Goal: Check status: Check status

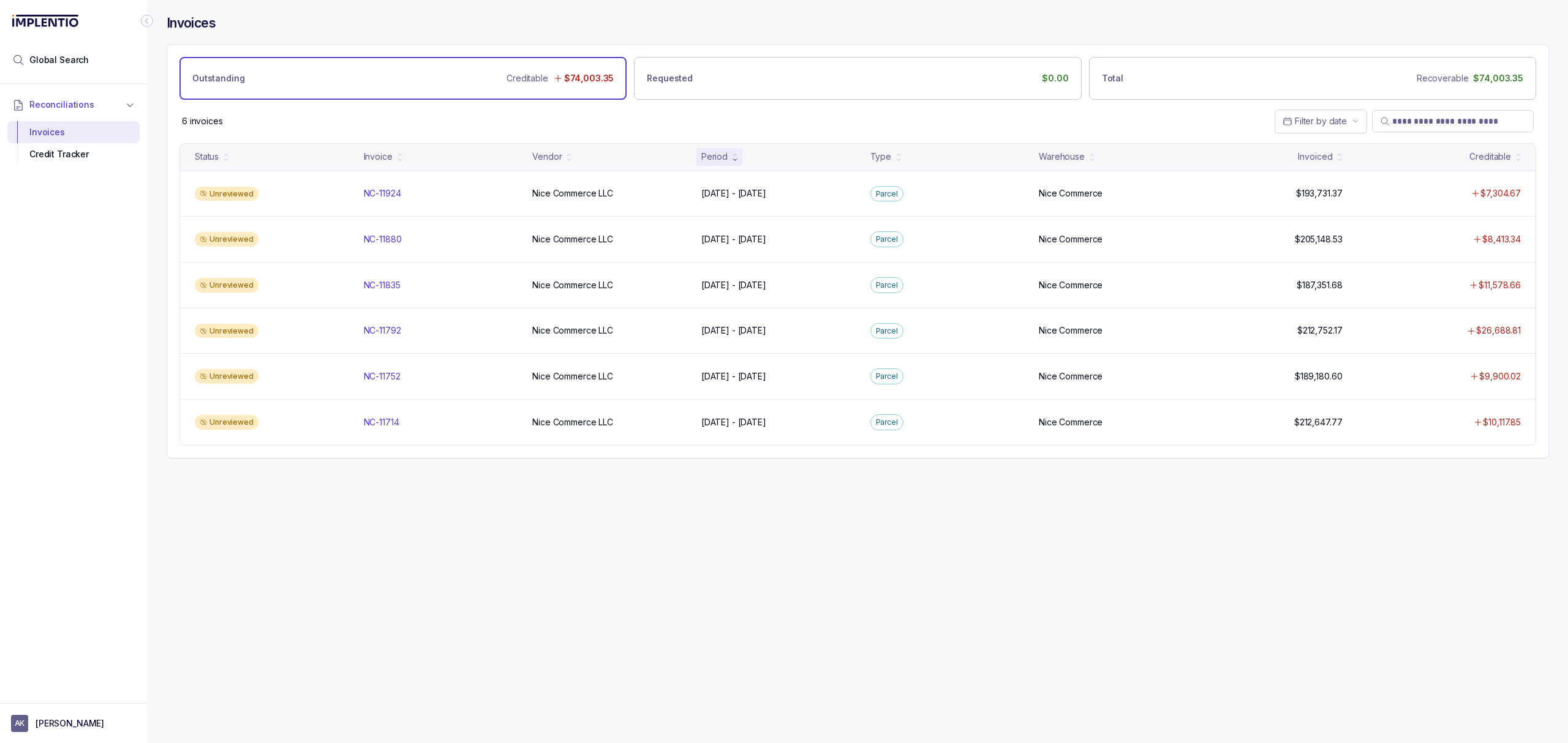
click at [677, 556] on div "Invoices Outstanding Creditable $74,003.35 Requested $0.00 Total Recoverable $7…" at bounding box center [853, 372] width 1411 height 743
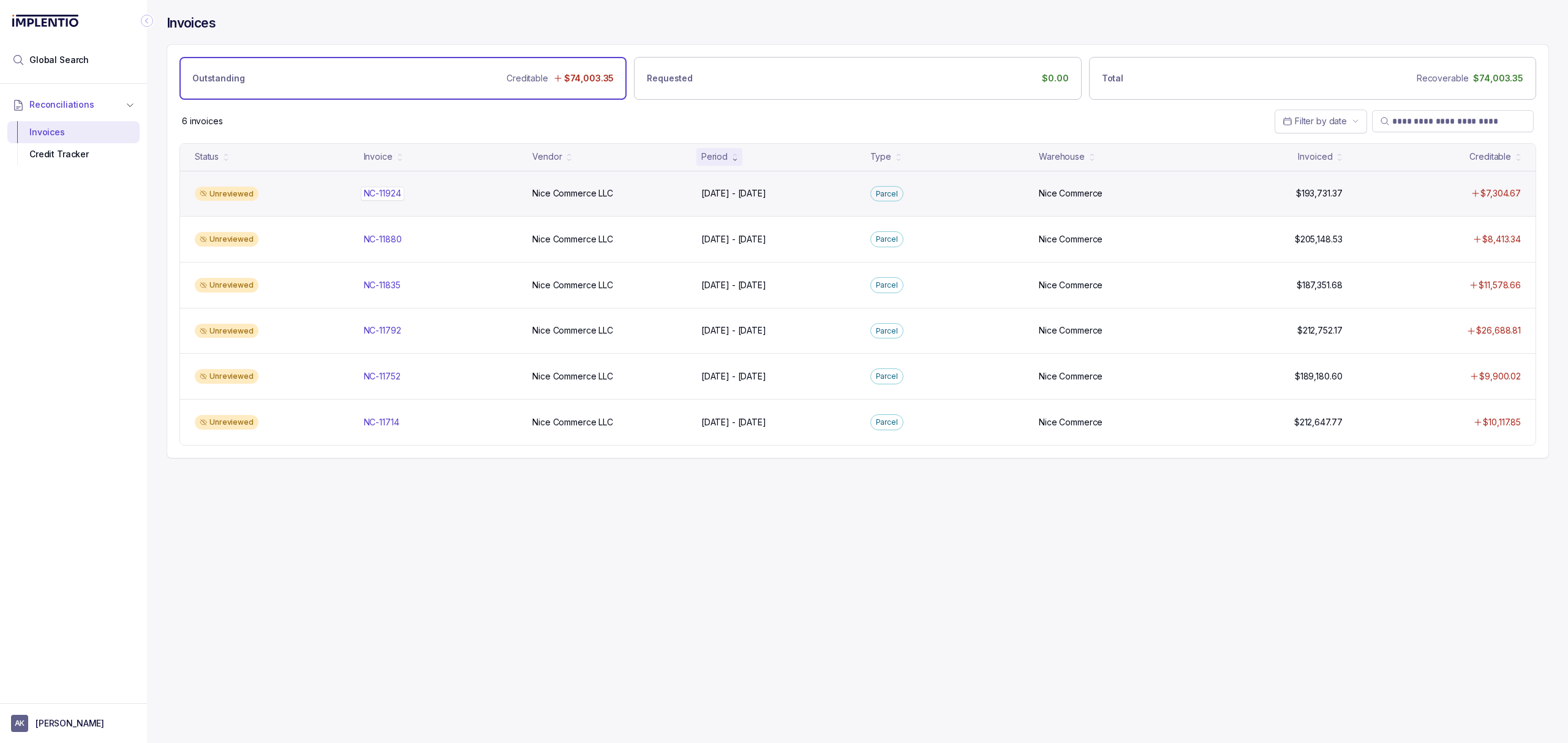
click at [383, 192] on p "NC-11924" at bounding box center [382, 194] width 43 height 14
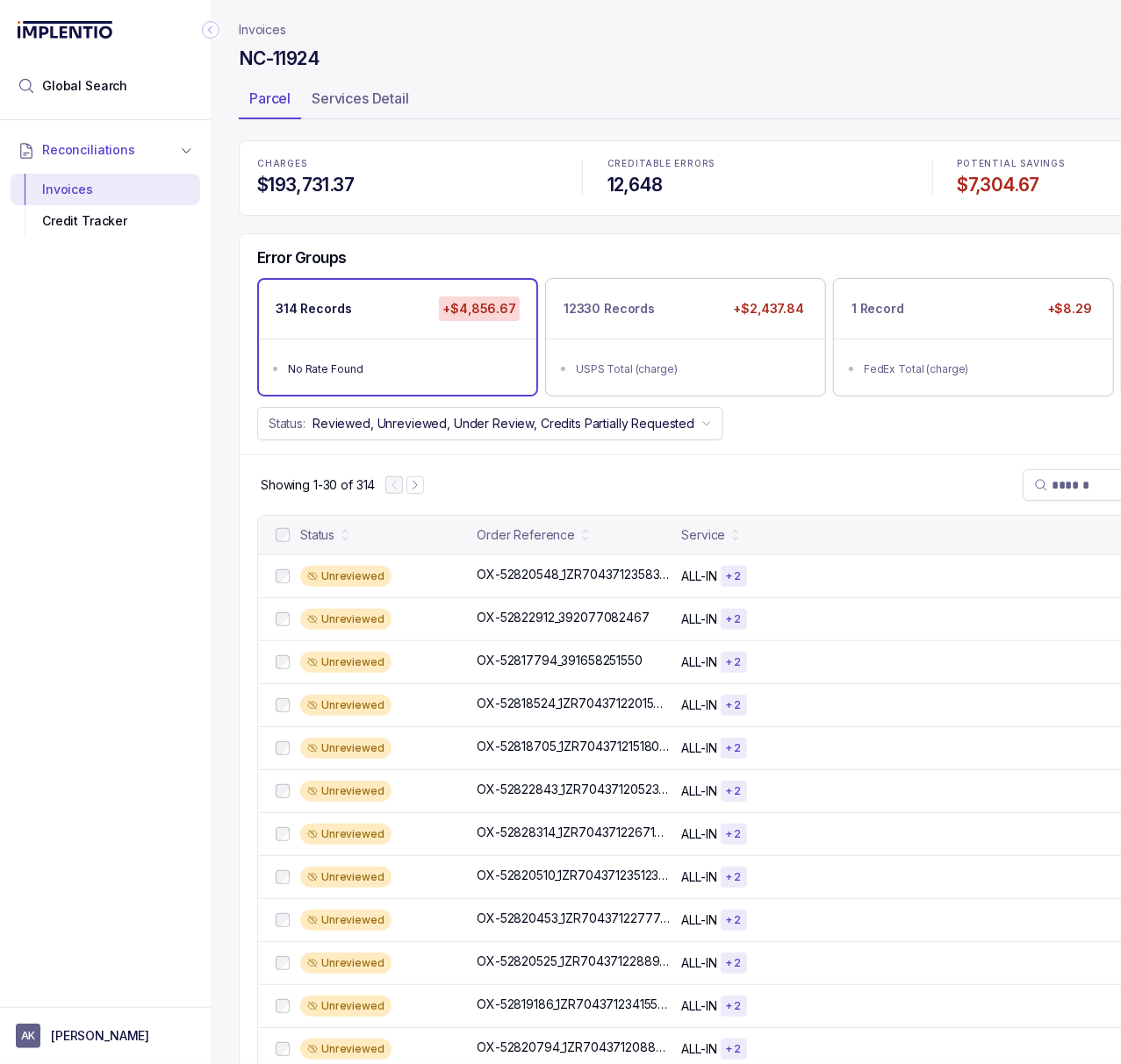
click at [212, 28] on icon "Collapse Icon" at bounding box center [211, 30] width 18 height 18
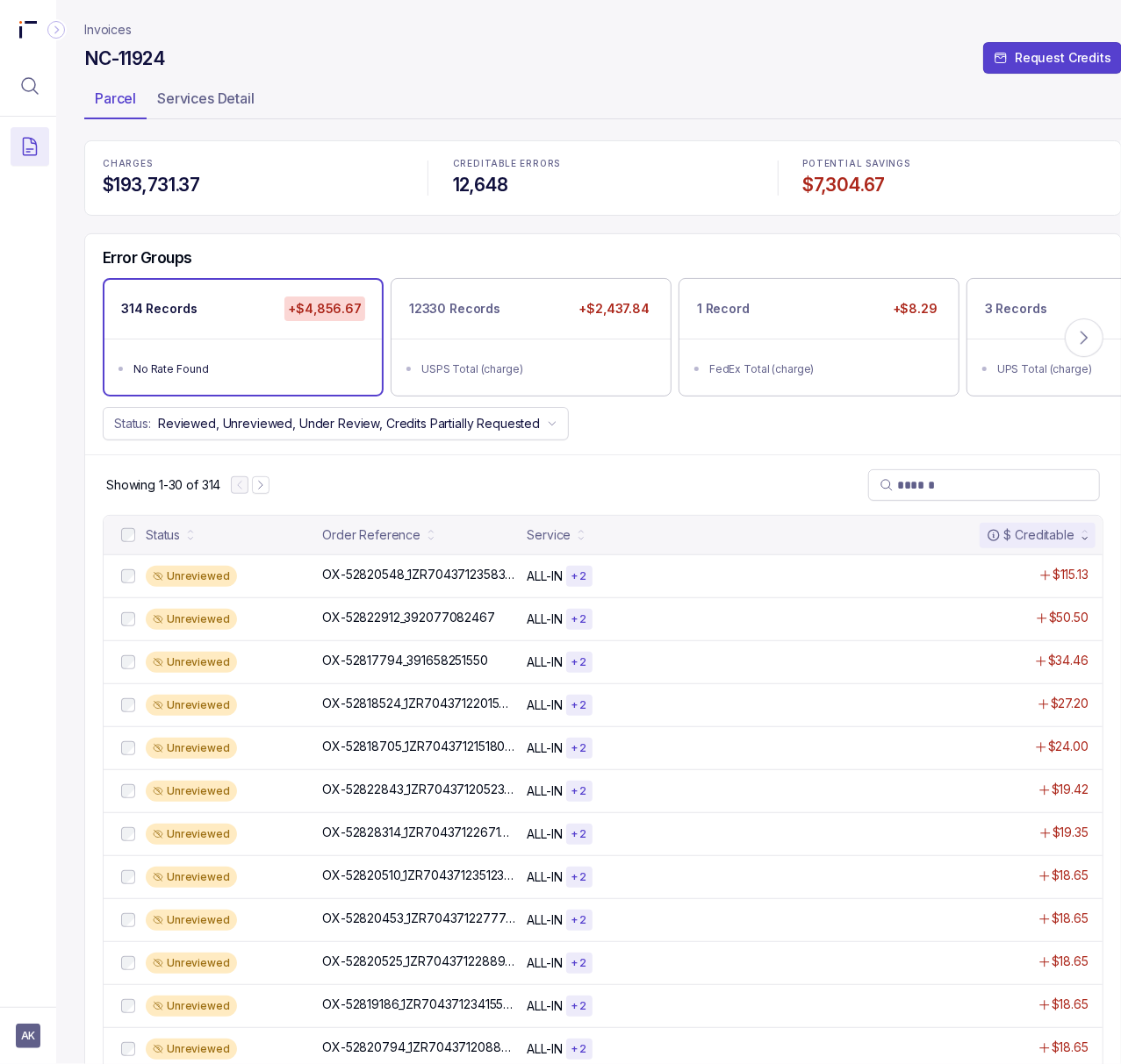
click at [112, 30] on p "Invoices" at bounding box center [108, 30] width 47 height 18
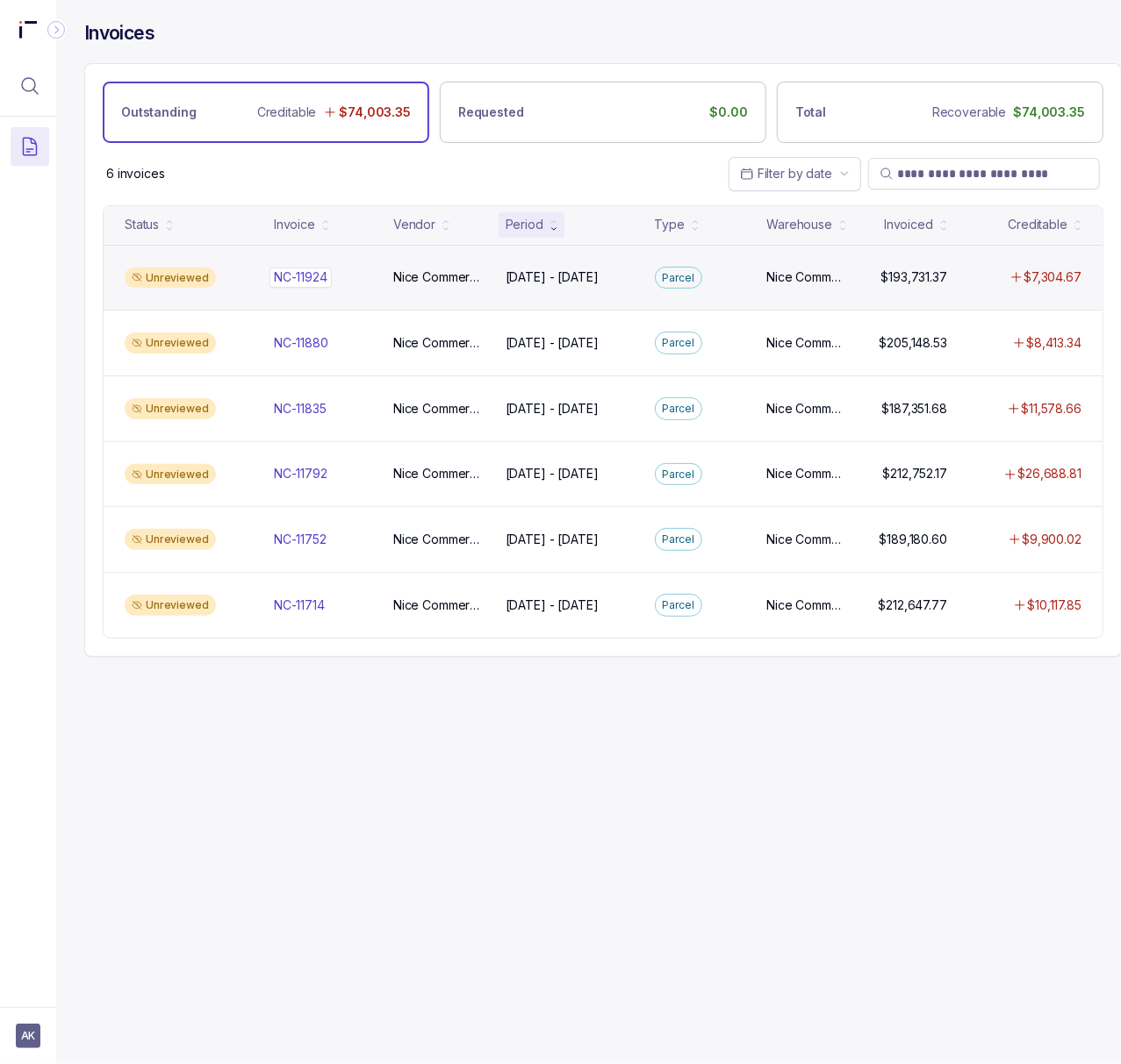
click at [311, 283] on p "NC-11924" at bounding box center [300, 277] width 62 height 19
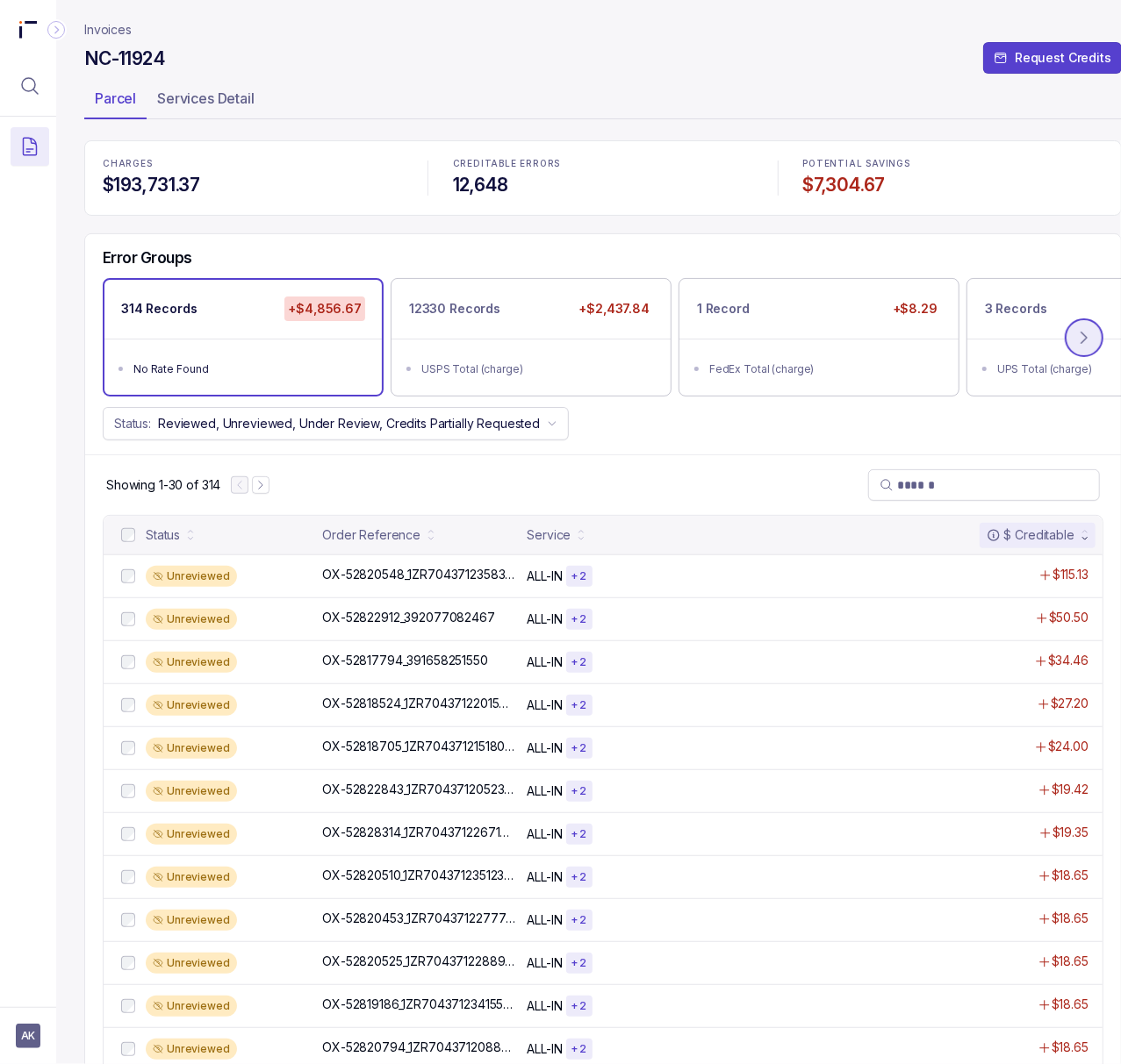
click at [1085, 342] on icon at bounding box center [1084, 338] width 18 height 18
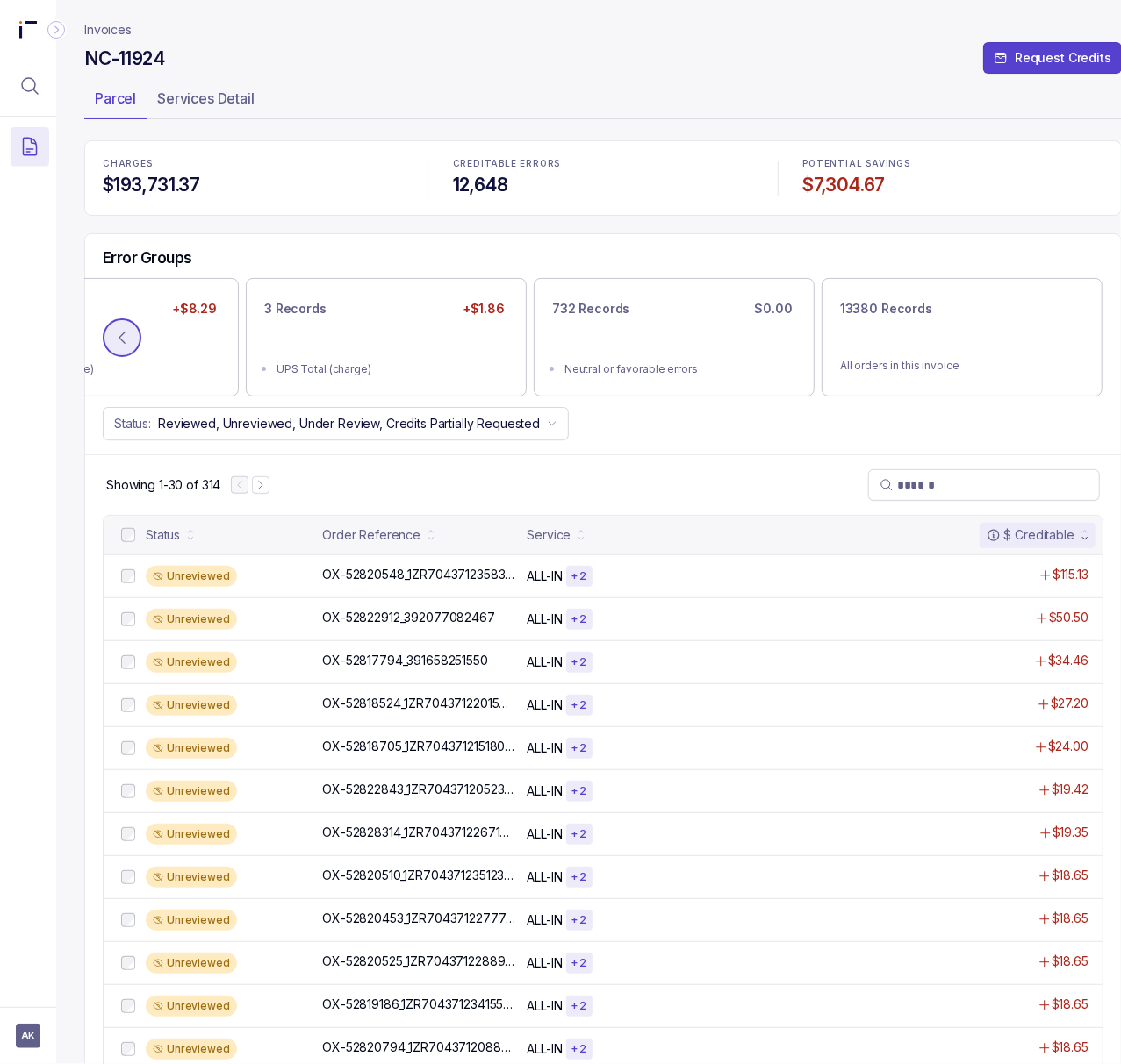
click at [114, 334] on icon at bounding box center [122, 338] width 18 height 18
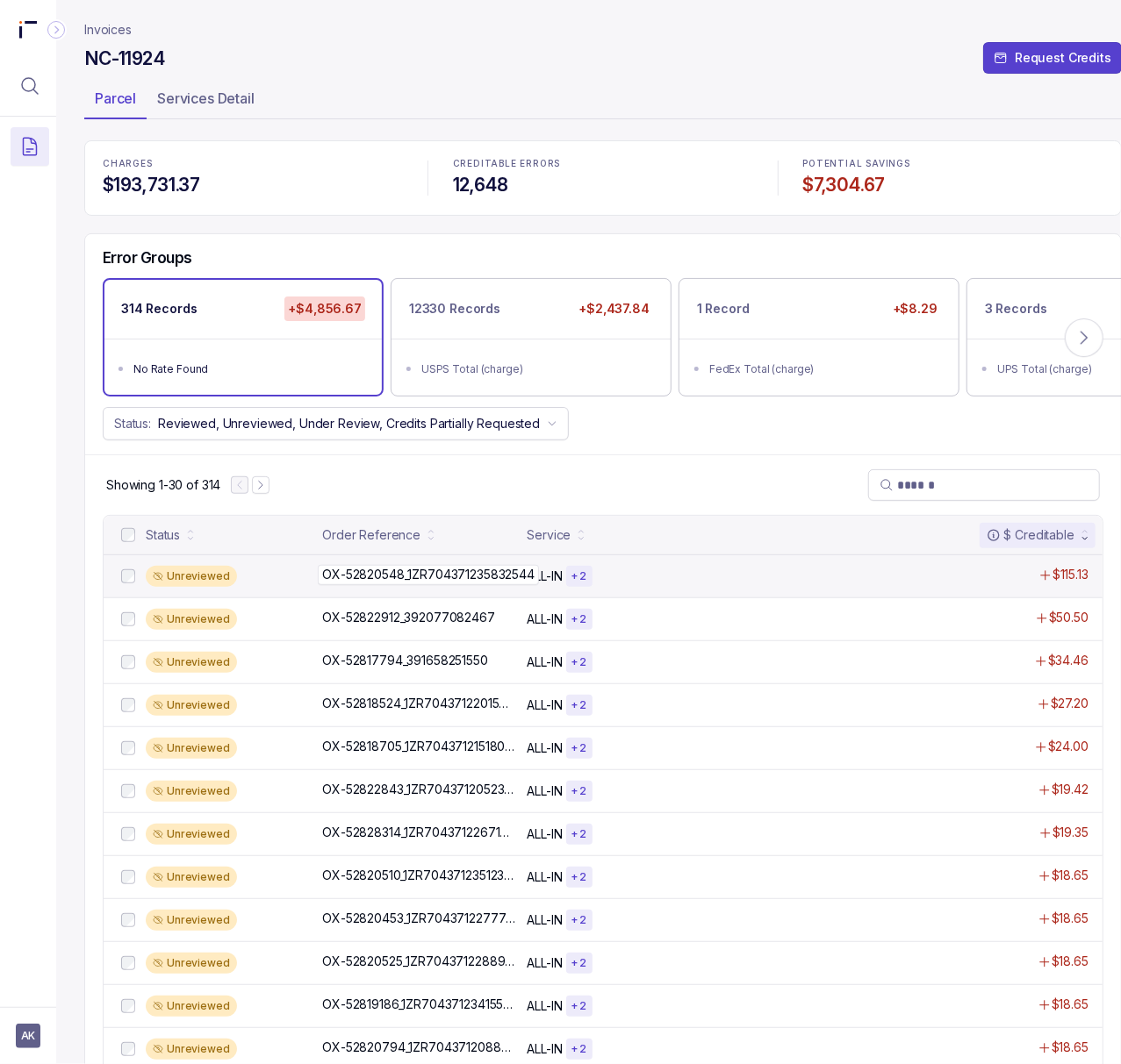
click at [362, 584] on p "OX-52820548_1ZR704371235832544" at bounding box center [428, 574] width 221 height 19
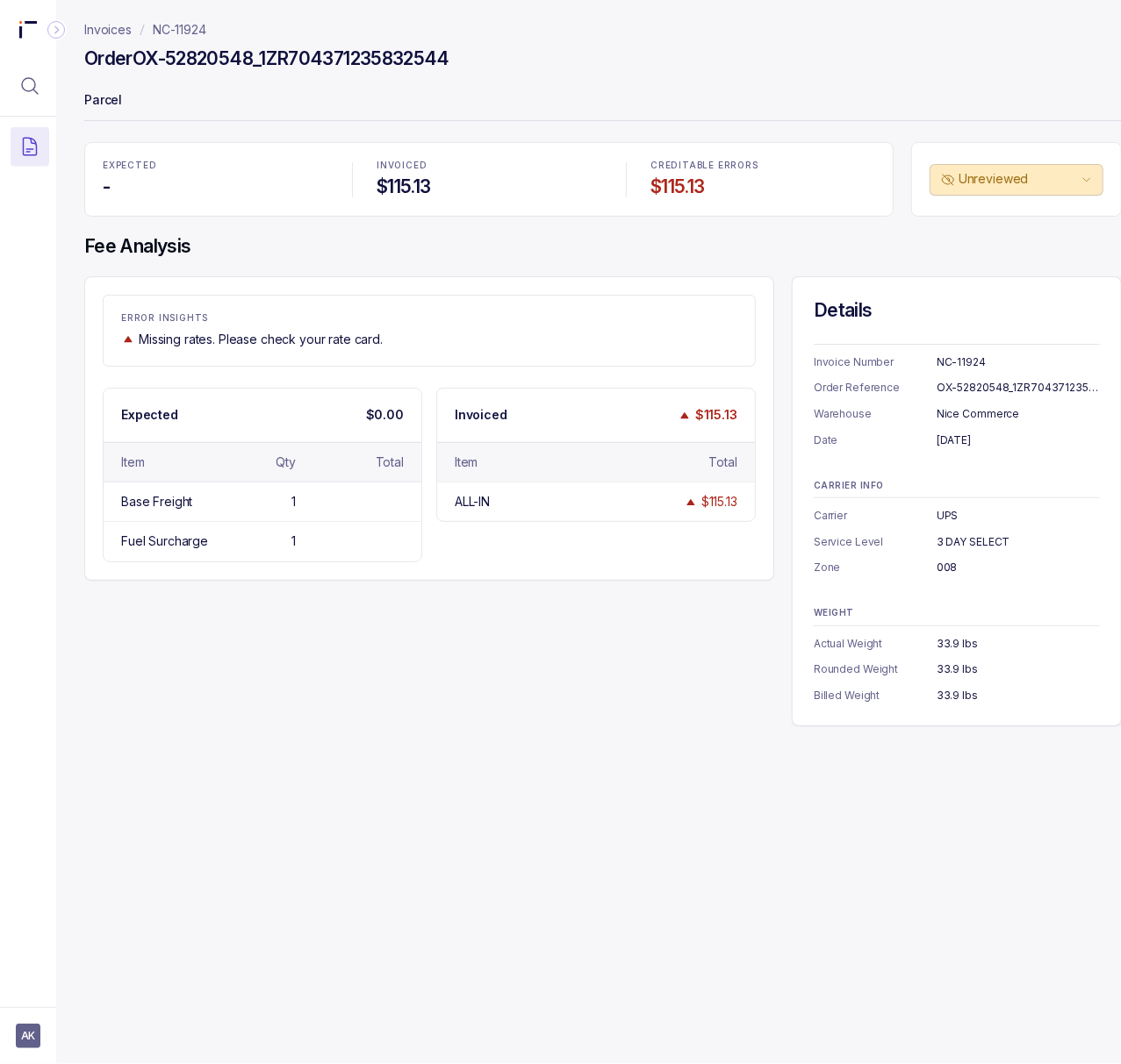
click at [966, 358] on div "NC-11924" at bounding box center [1018, 362] width 163 height 18
copy div "NC-11924"
click at [971, 391] on div "OX-52820548_1ZR704371235832544" at bounding box center [1018, 388] width 163 height 18
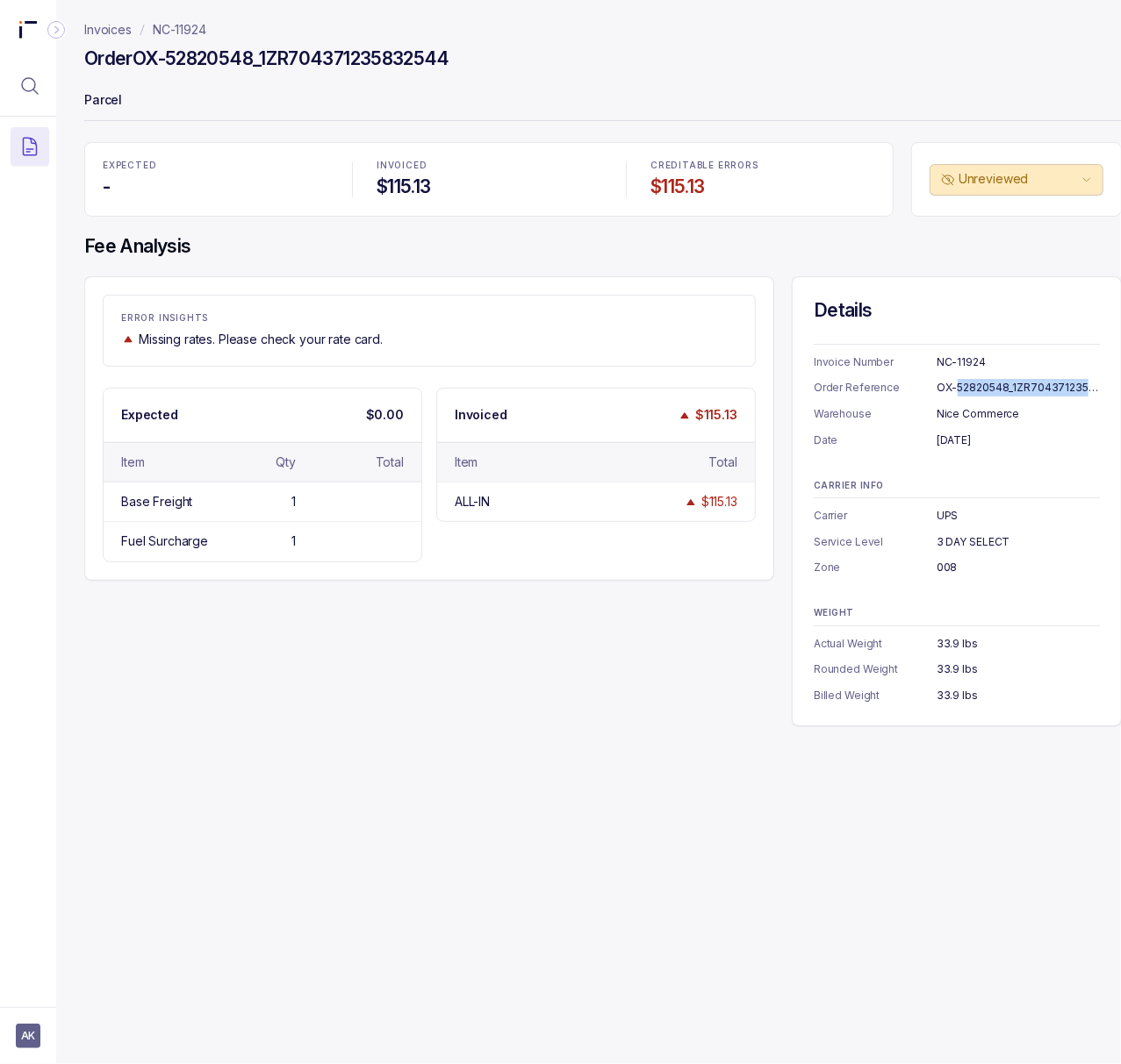
click at [971, 391] on div "OX-52820548_1ZR704371235832544" at bounding box center [1018, 388] width 163 height 18
copy div "OX-52820548_1ZR704371235832544"
click at [955, 446] on div "[DATE]" at bounding box center [1018, 440] width 163 height 18
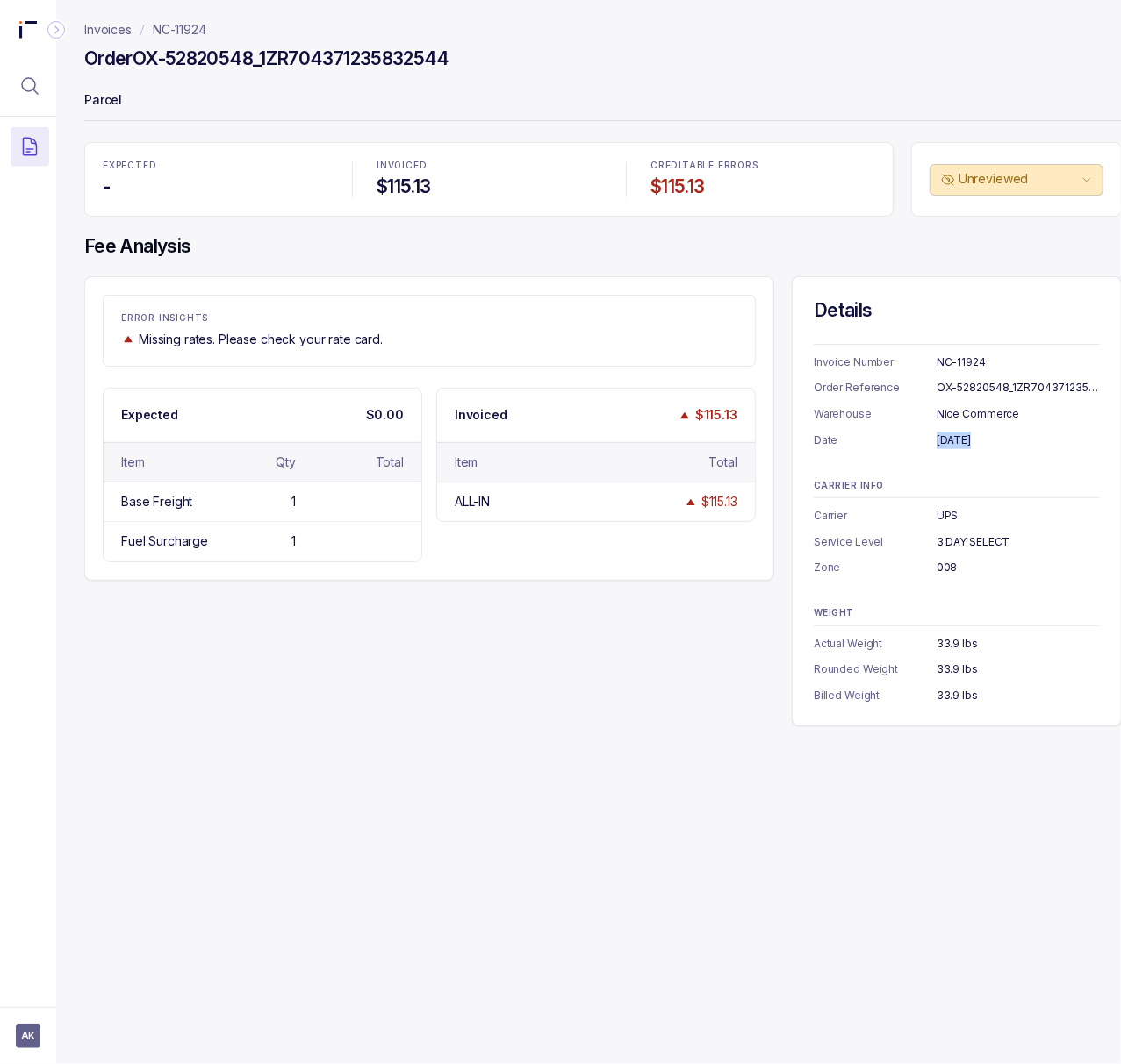
click at [955, 446] on div "[DATE]" at bounding box center [1018, 440] width 163 height 18
copy div "[DATE]"
click at [951, 517] on div "UPS" at bounding box center [1018, 516] width 163 height 18
copy div "UPS"
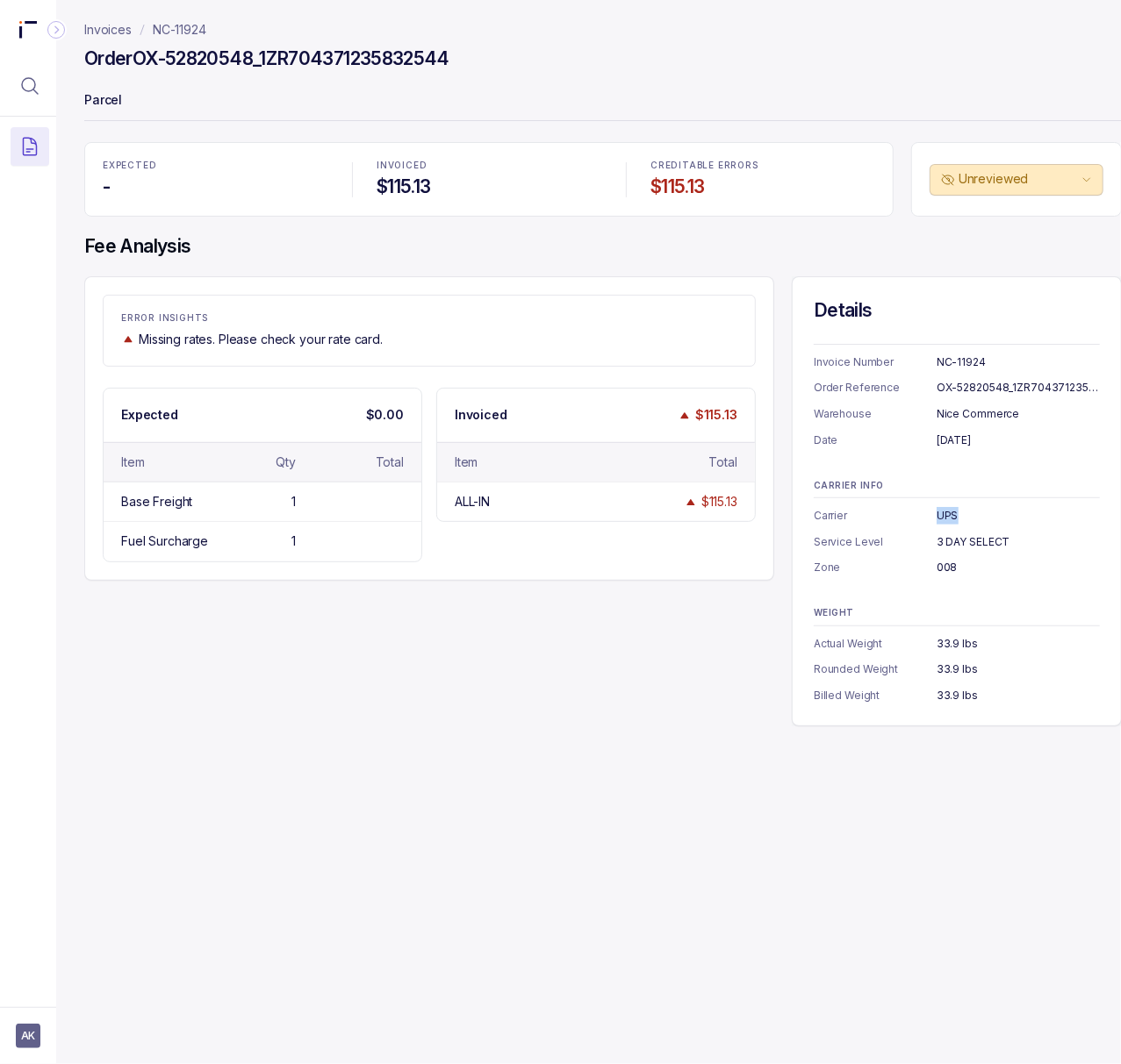
click at [951, 549] on div "3 DAY SELECT" at bounding box center [1018, 542] width 163 height 18
click at [952, 544] on div "3 DAY SELECT" at bounding box center [1018, 542] width 163 height 18
copy div "3 DAY SELECT"
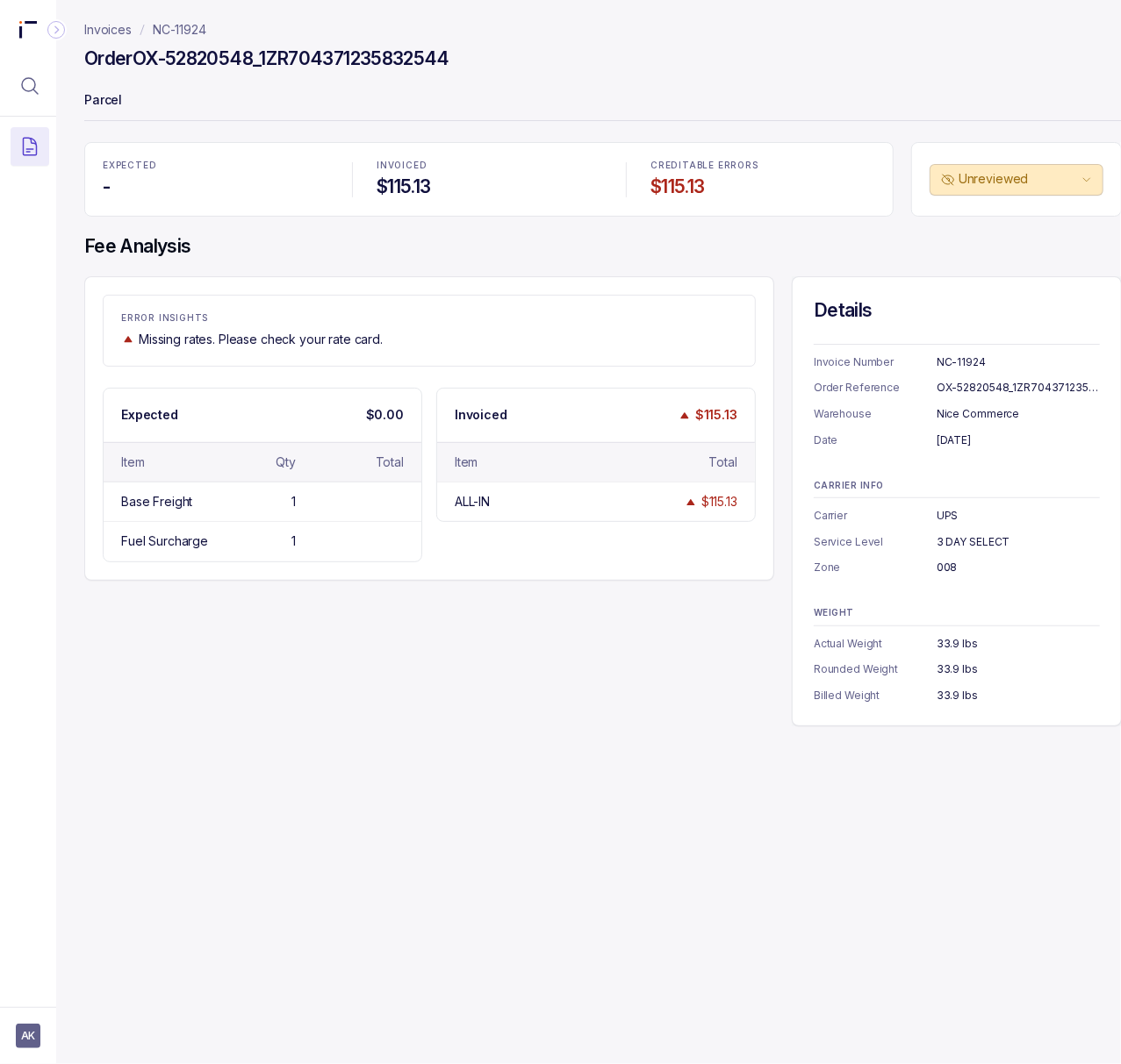
click at [943, 569] on div "008" at bounding box center [1018, 568] width 163 height 18
copy div "008"
click at [953, 700] on div "33.9 lbs" at bounding box center [1018, 696] width 163 height 18
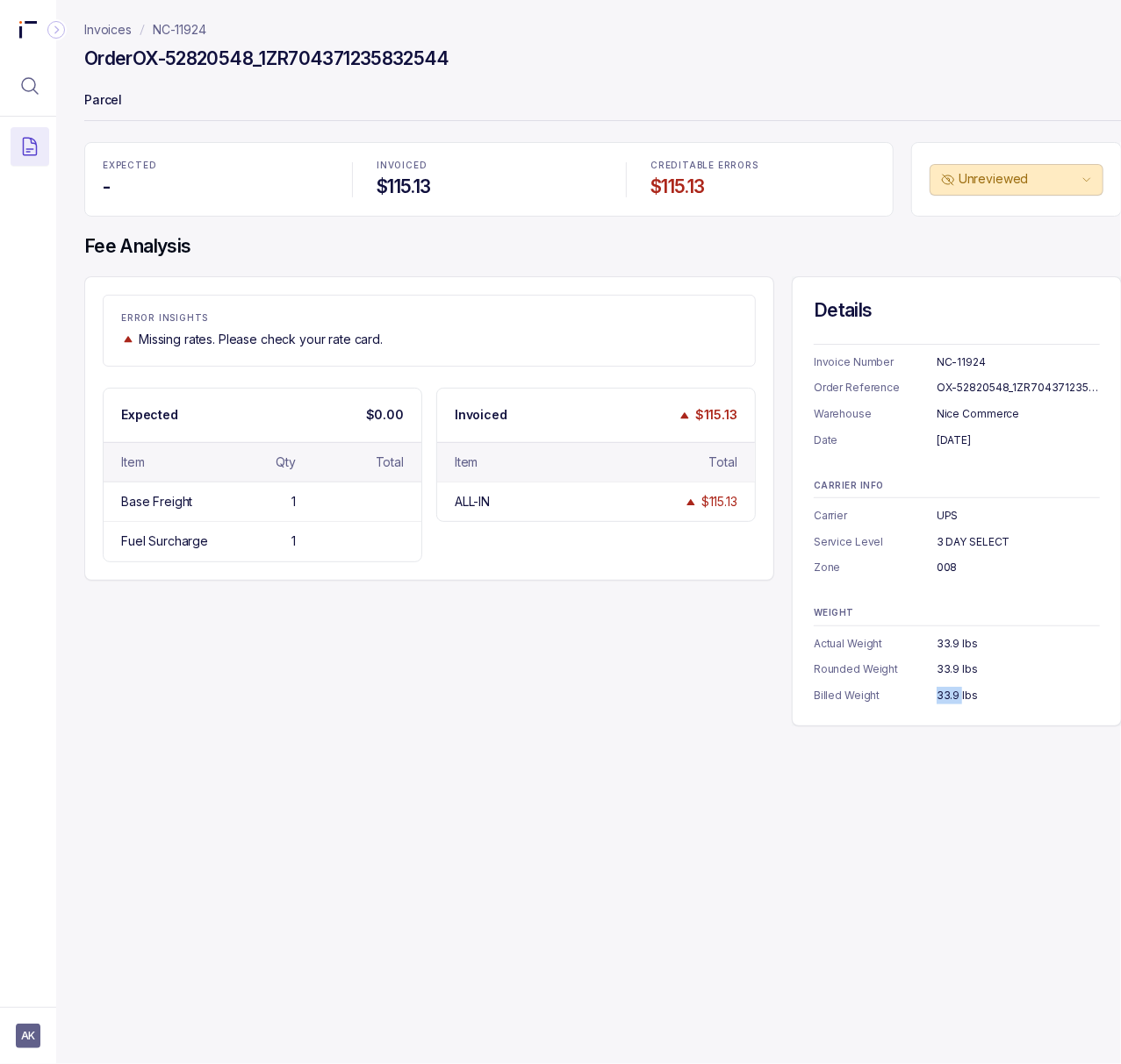
click at [953, 700] on div "33.9 lbs" at bounding box center [1018, 696] width 163 height 18
copy div "33.9 lbs"
click at [187, 33] on p "NC-11924" at bounding box center [180, 30] width 54 height 18
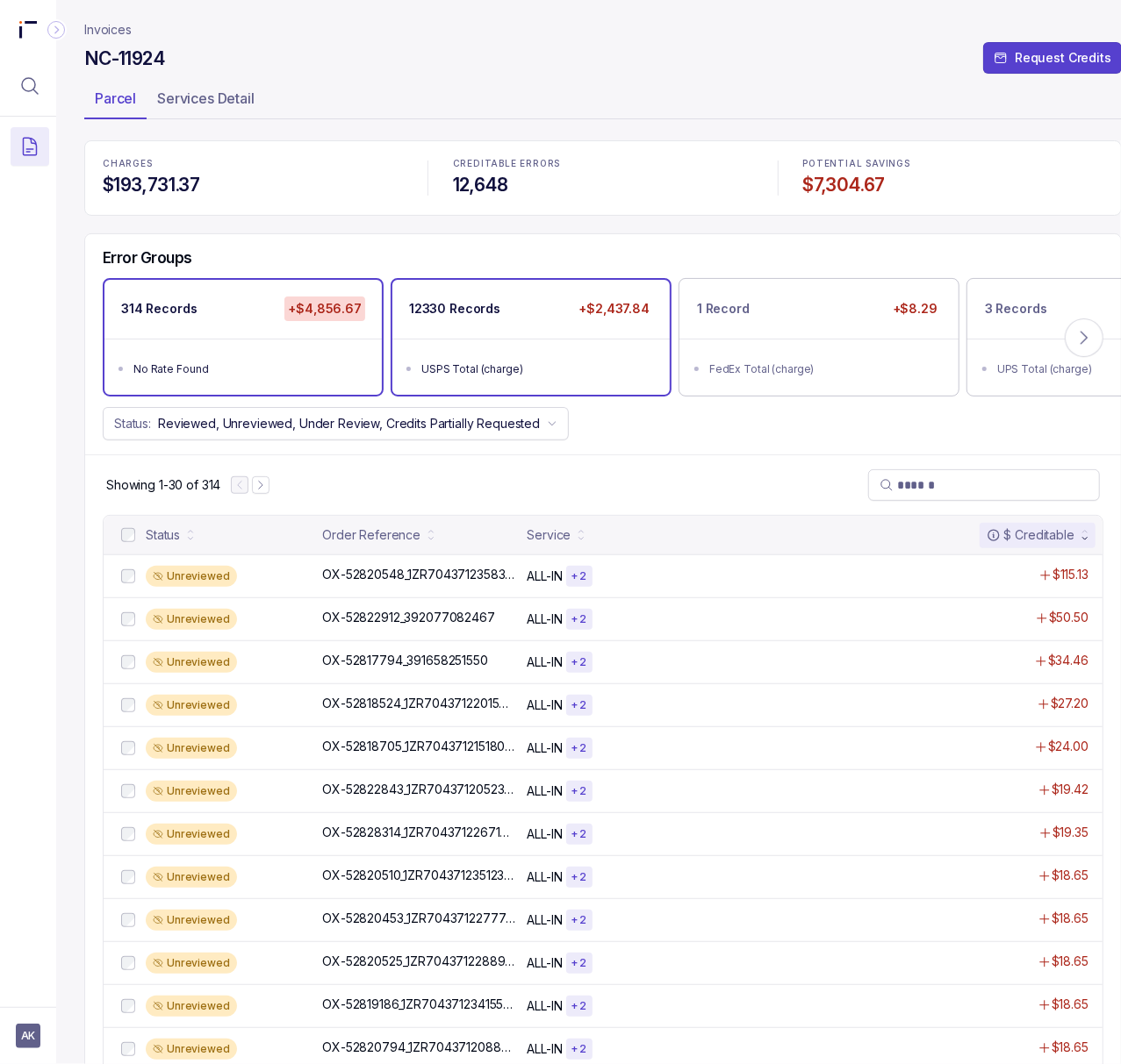
click at [509, 351] on ul "USPS Total (charge)" at bounding box center [531, 366] width 277 height 57
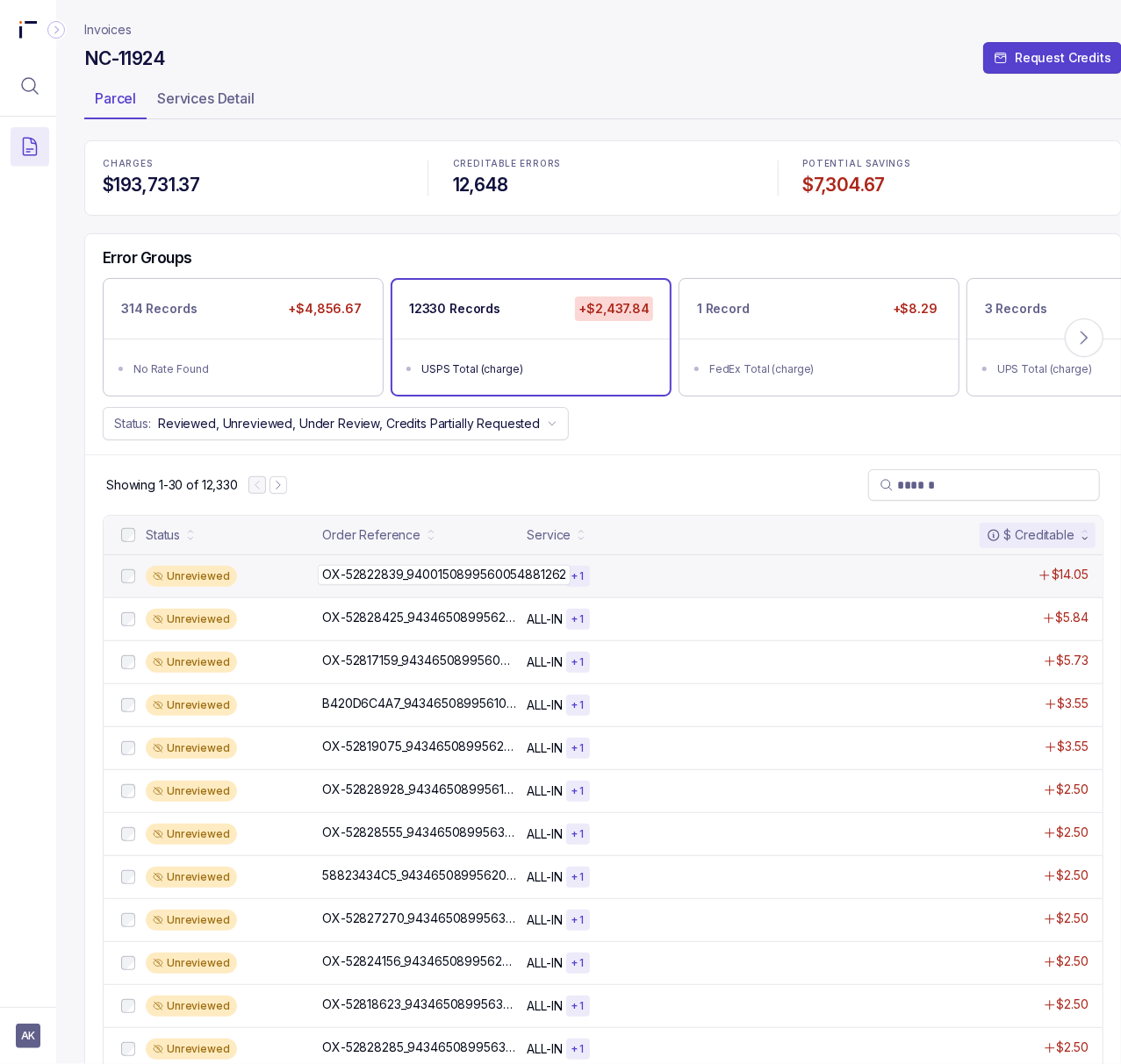
click at [387, 583] on p "OX-52822839_9400150899560054881262" at bounding box center [444, 574] width 252 height 19
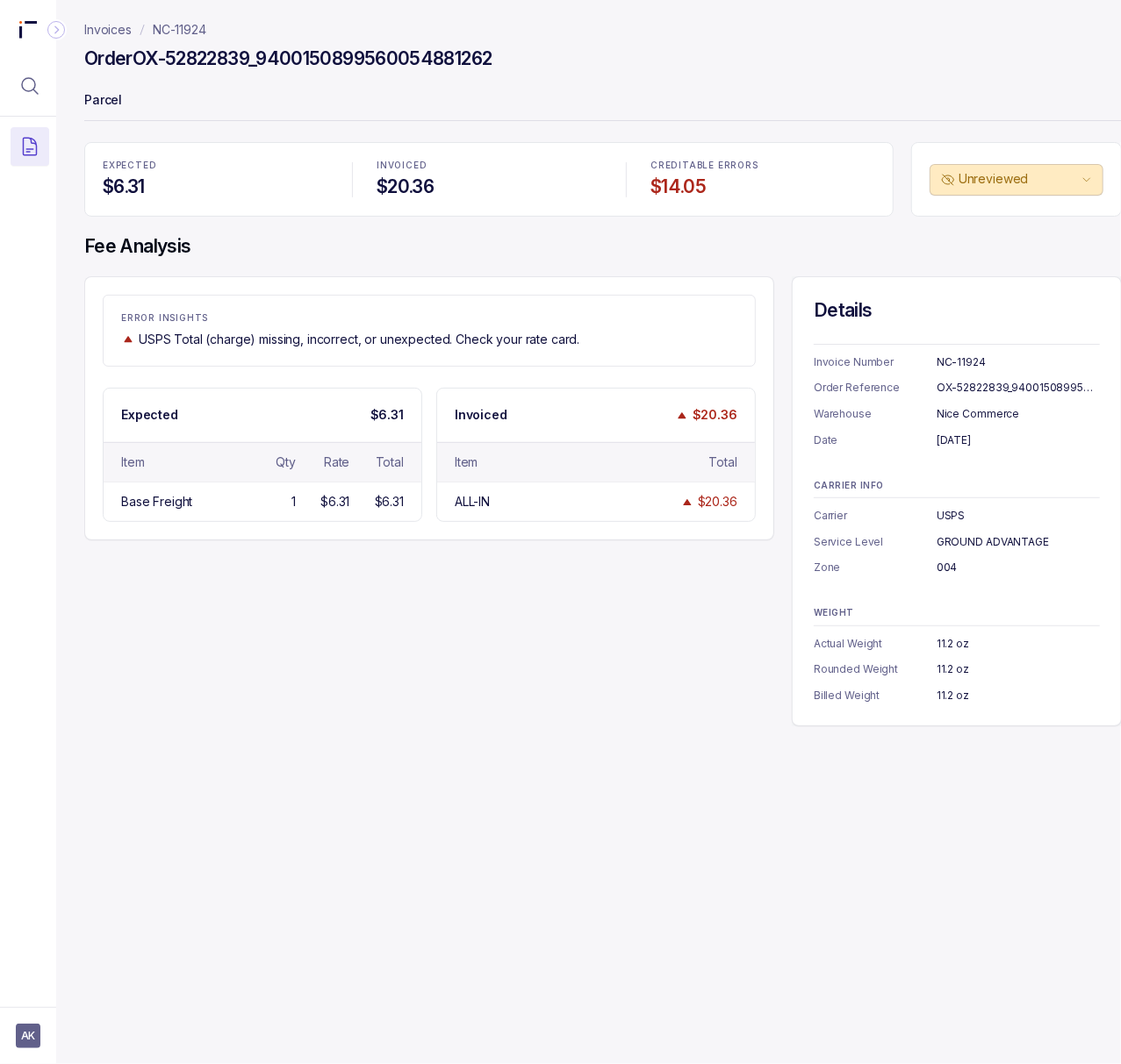
click at [976, 355] on div "NC-11924" at bounding box center [1018, 362] width 163 height 18
click at [974, 355] on div "NC-11924" at bounding box center [1018, 362] width 163 height 18
copy div "NC-11924"
click at [973, 393] on div "OX-52822839_9400150899560054881262" at bounding box center [1018, 388] width 163 height 18
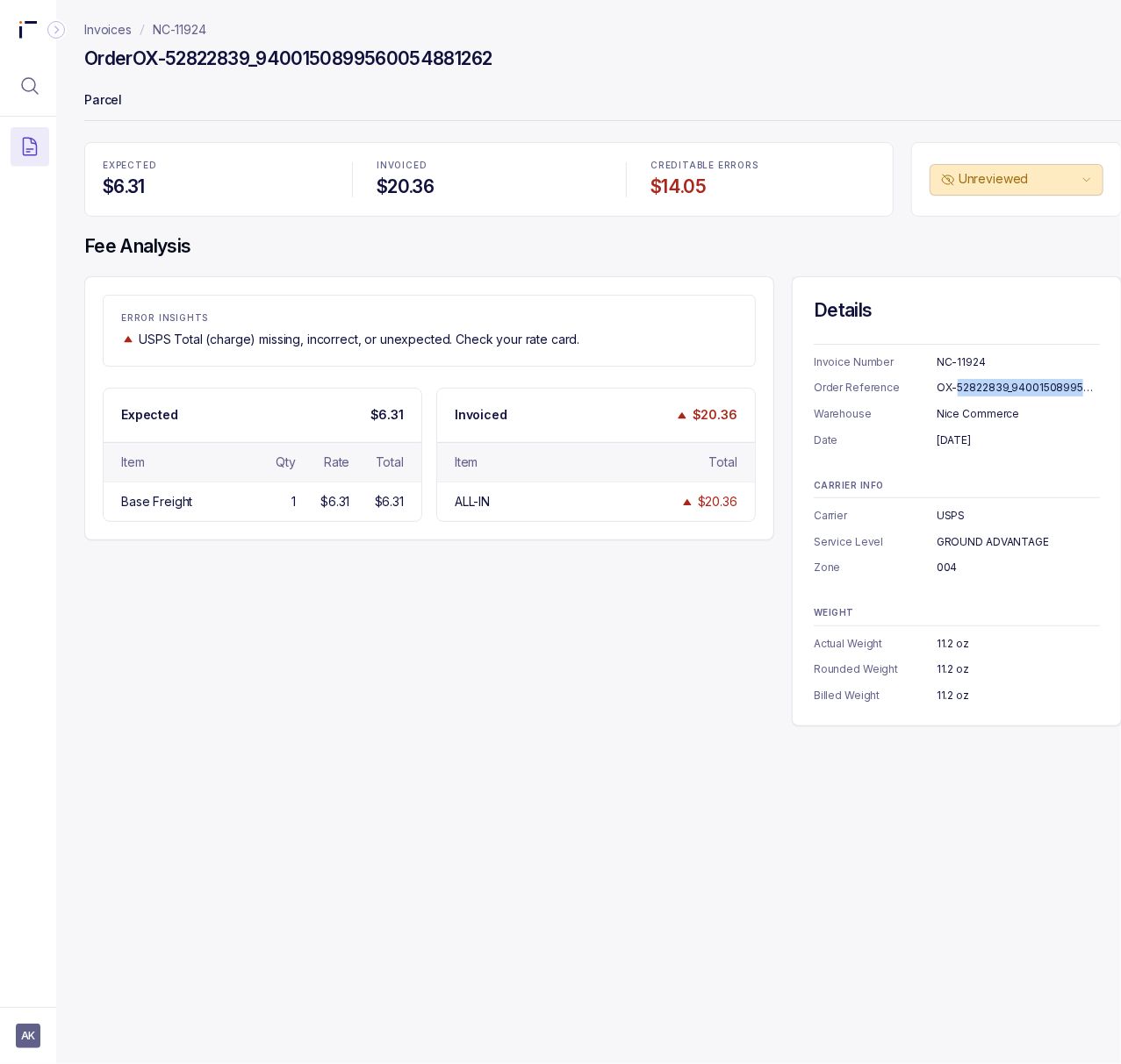
click at [973, 393] on div "OX-52822839_9400150899560054881262" at bounding box center [1018, 388] width 163 height 18
copy div "OX-52822839_9400150899560054881262"
click at [967, 444] on div "[DATE]" at bounding box center [1018, 440] width 163 height 18
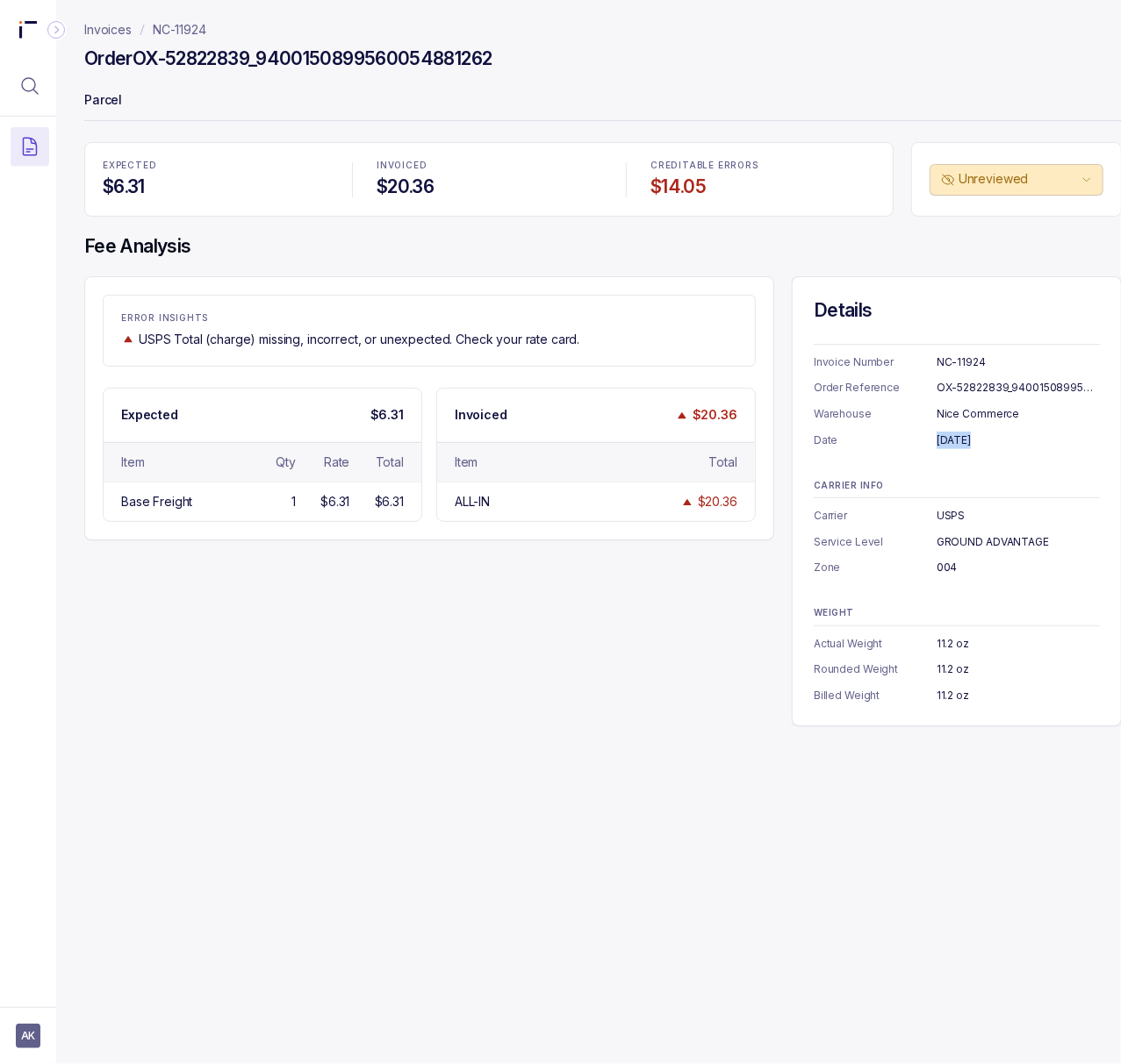
click at [967, 444] on div "[DATE]" at bounding box center [1018, 440] width 163 height 18
copy div "[DATE]"
click at [953, 516] on div "USPS" at bounding box center [1018, 516] width 163 height 18
click at [999, 544] on div "GROUND ADVANTAGE" at bounding box center [1018, 542] width 163 height 18
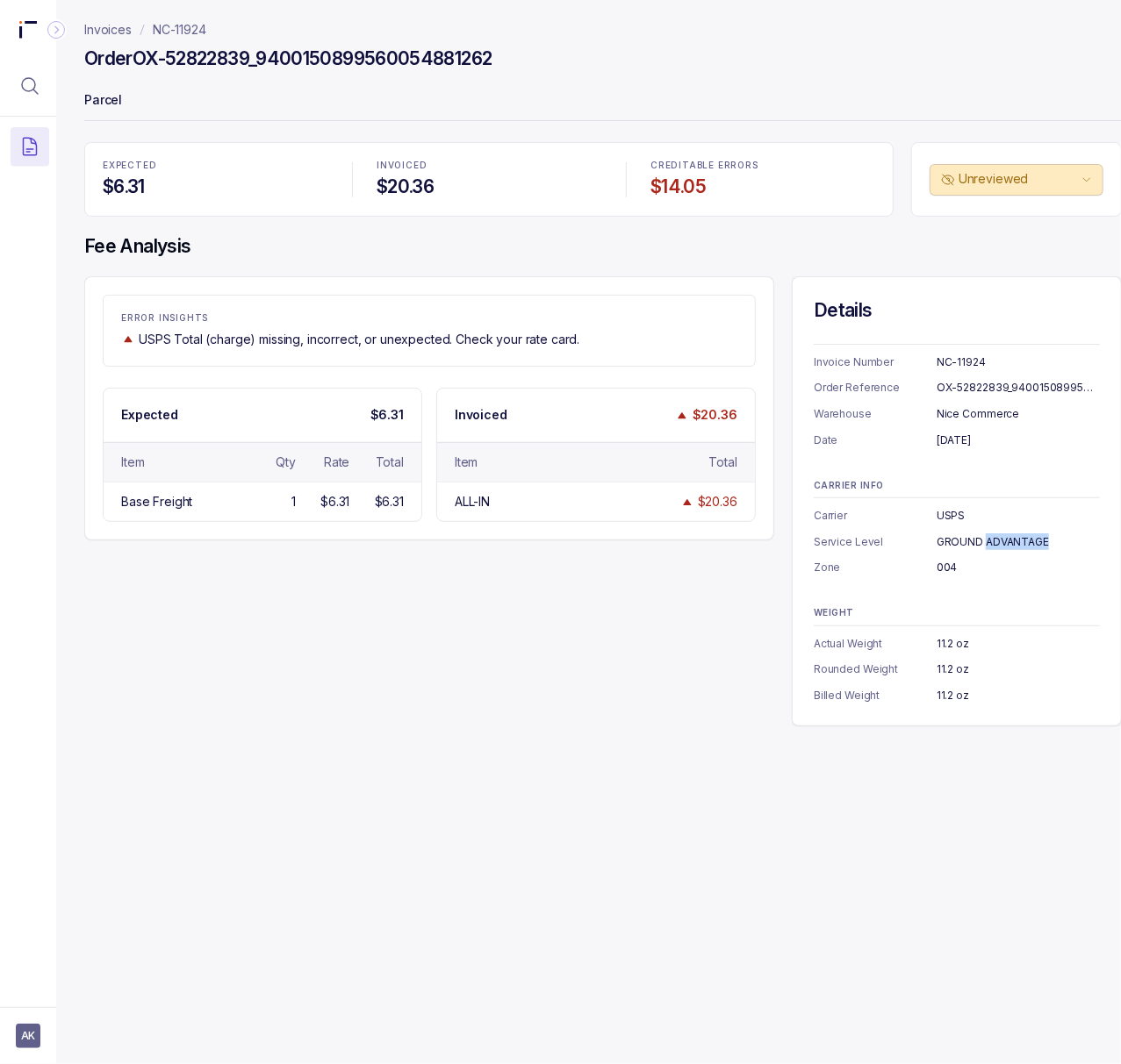
click at [999, 544] on div "GROUND ADVANTAGE" at bounding box center [1018, 542] width 163 height 18
click at [945, 569] on div "004" at bounding box center [1018, 568] width 163 height 18
click at [952, 695] on div "11.2 oz" at bounding box center [1018, 696] width 163 height 18
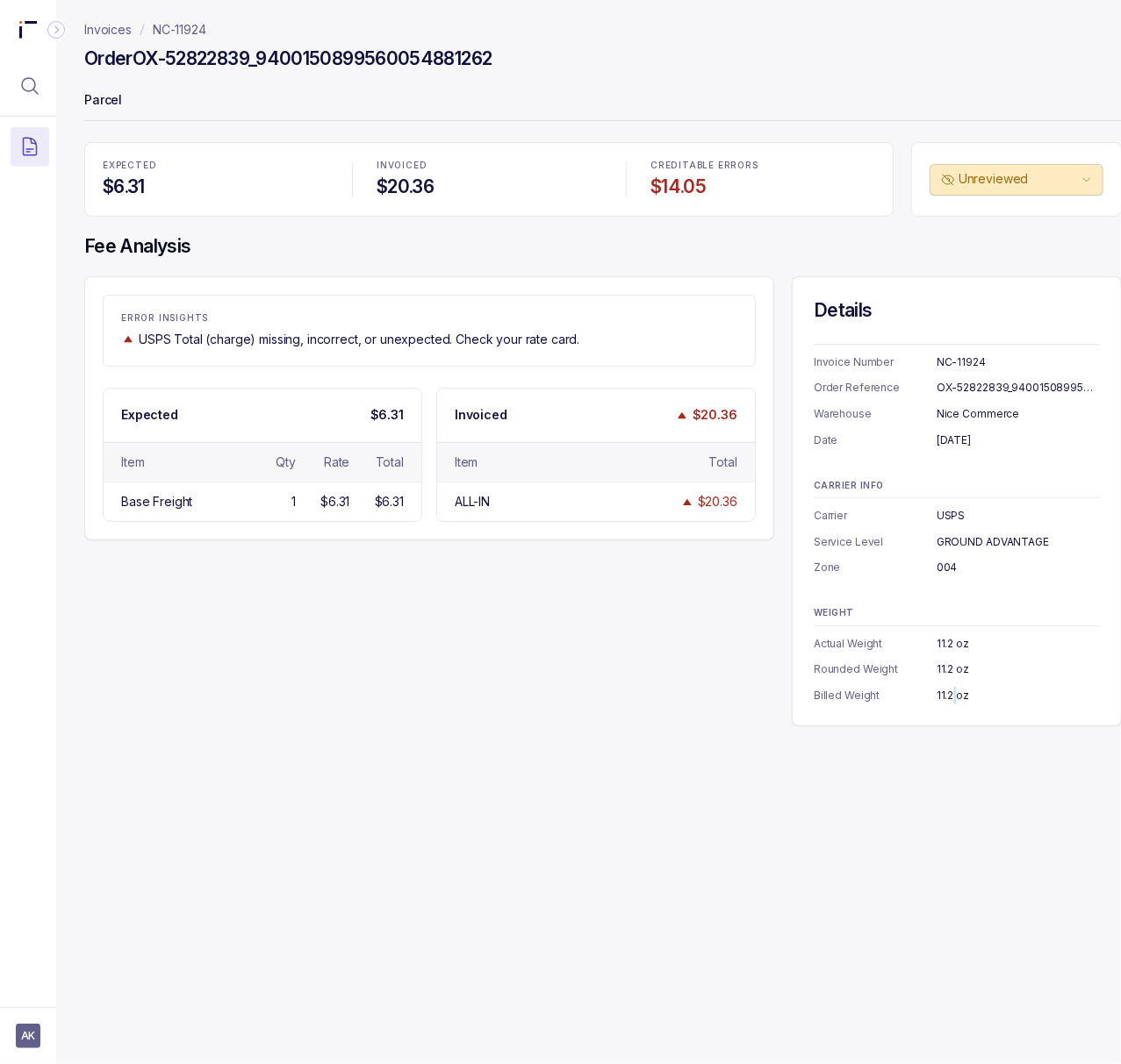
click at [952, 695] on div "11.2 oz" at bounding box center [1018, 696] width 163 height 18
click at [187, 26] on p "NC-11924" at bounding box center [180, 30] width 54 height 18
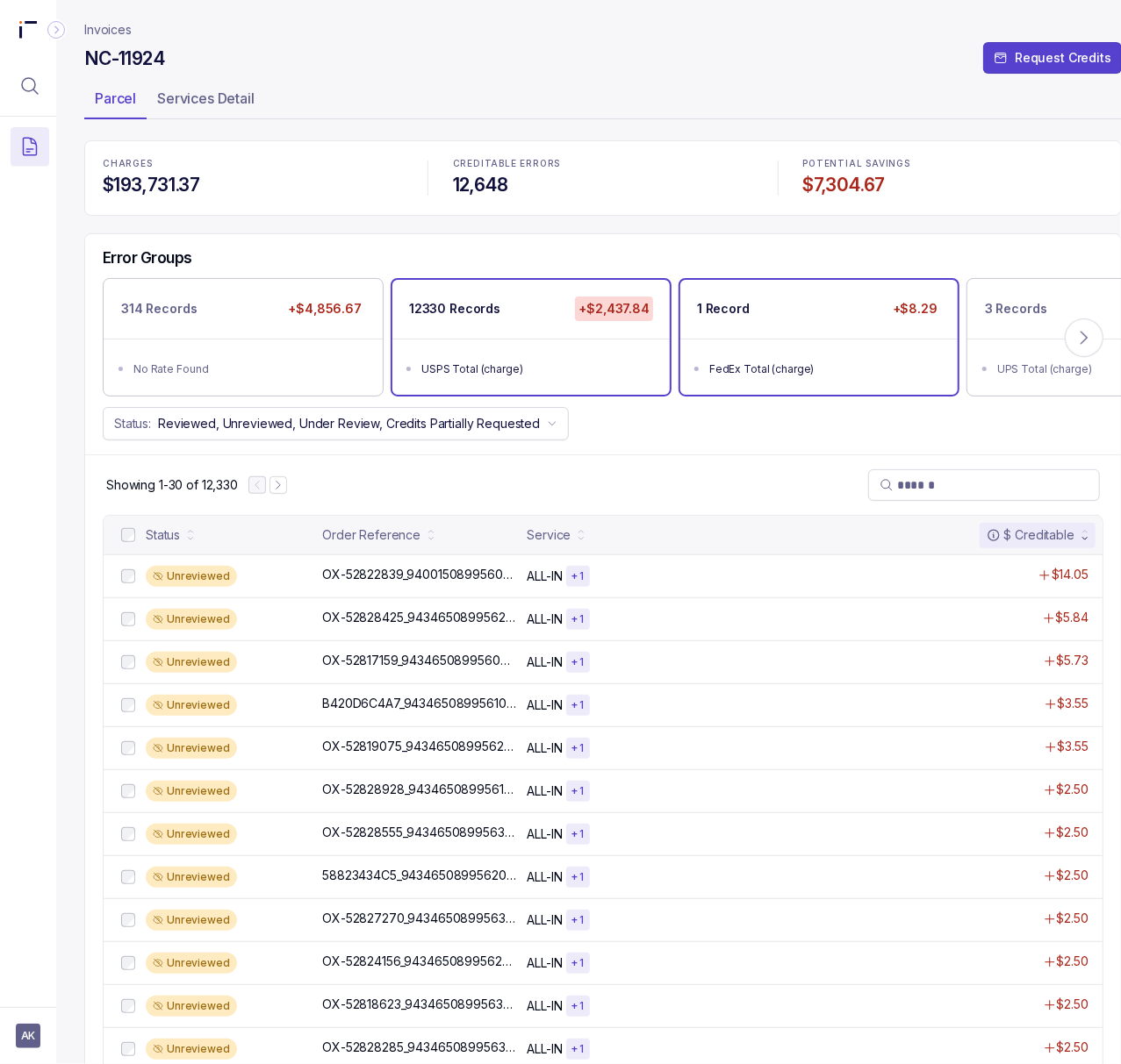
click at [864, 365] on div "FedEx Total (charge)" at bounding box center [824, 369] width 230 height 18
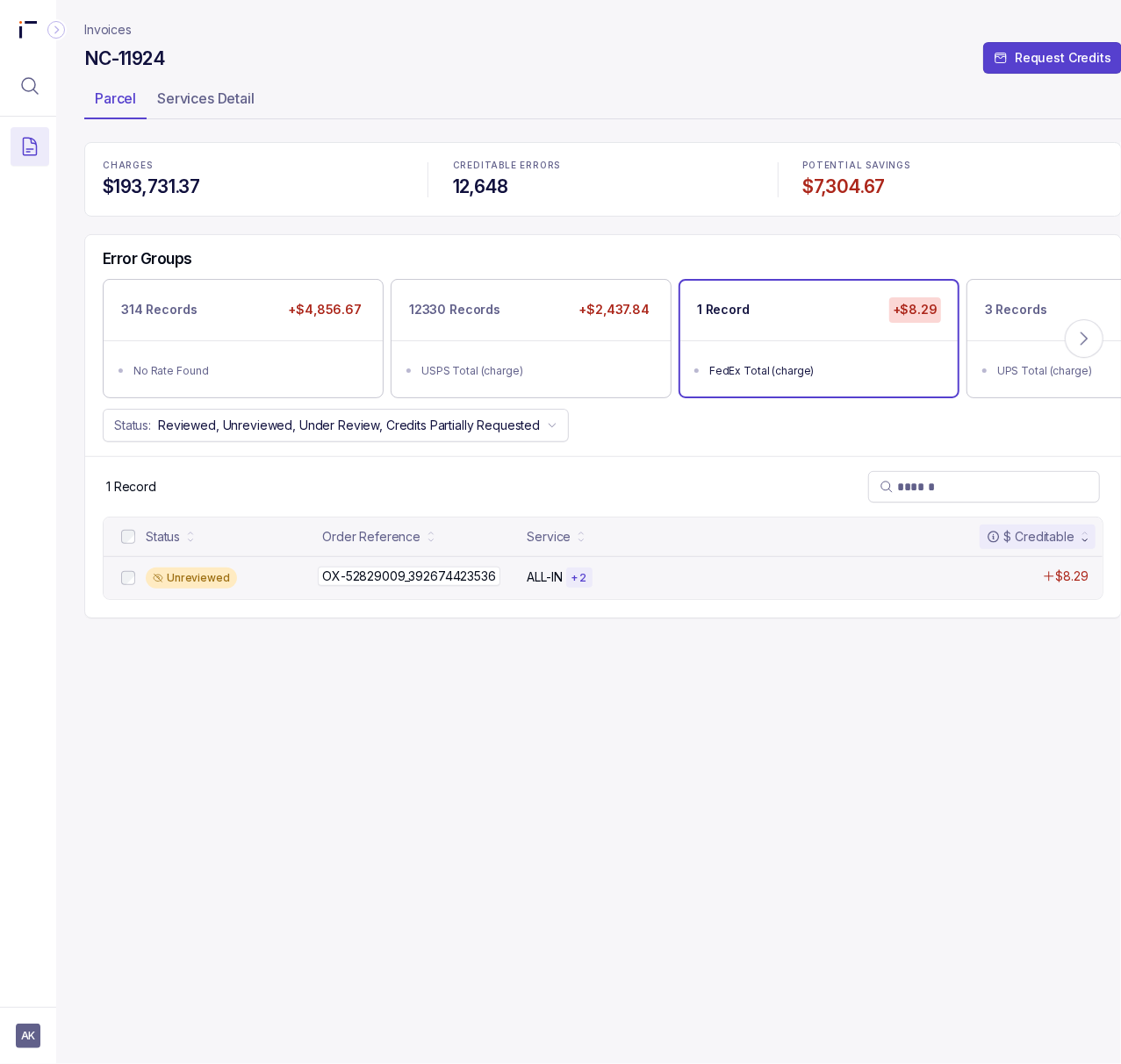
click at [443, 586] on p "OX-52829009_392674423536" at bounding box center [408, 576] width 183 height 19
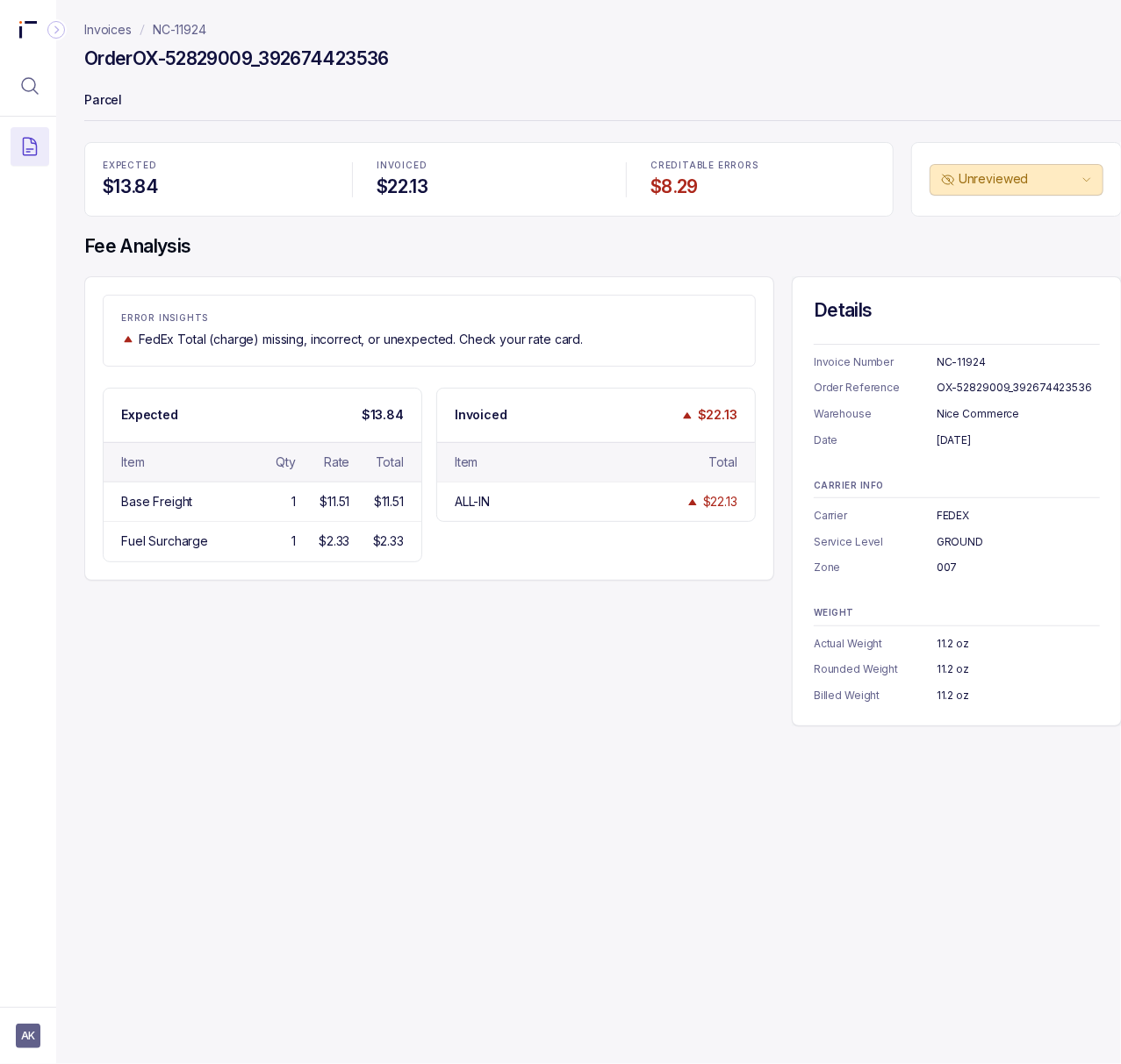
click at [953, 363] on div "NC-11924" at bounding box center [1018, 362] width 163 height 18
click at [953, 384] on div "OX-52829009_392674423536" at bounding box center [1018, 388] width 163 height 18
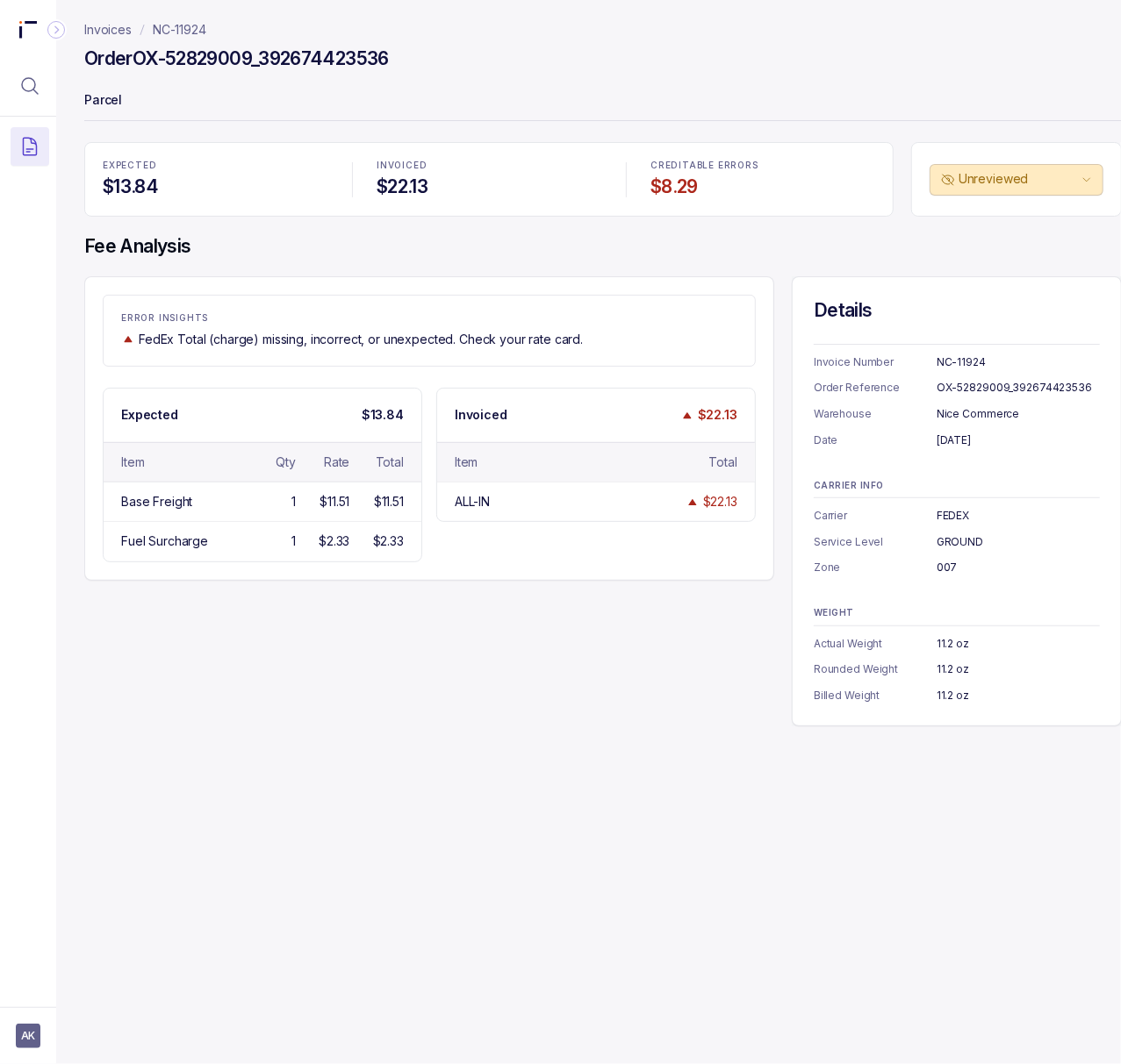
click at [960, 446] on div "[DATE]" at bounding box center [1018, 440] width 163 height 18
click at [960, 521] on div "FEDEX" at bounding box center [1018, 516] width 163 height 18
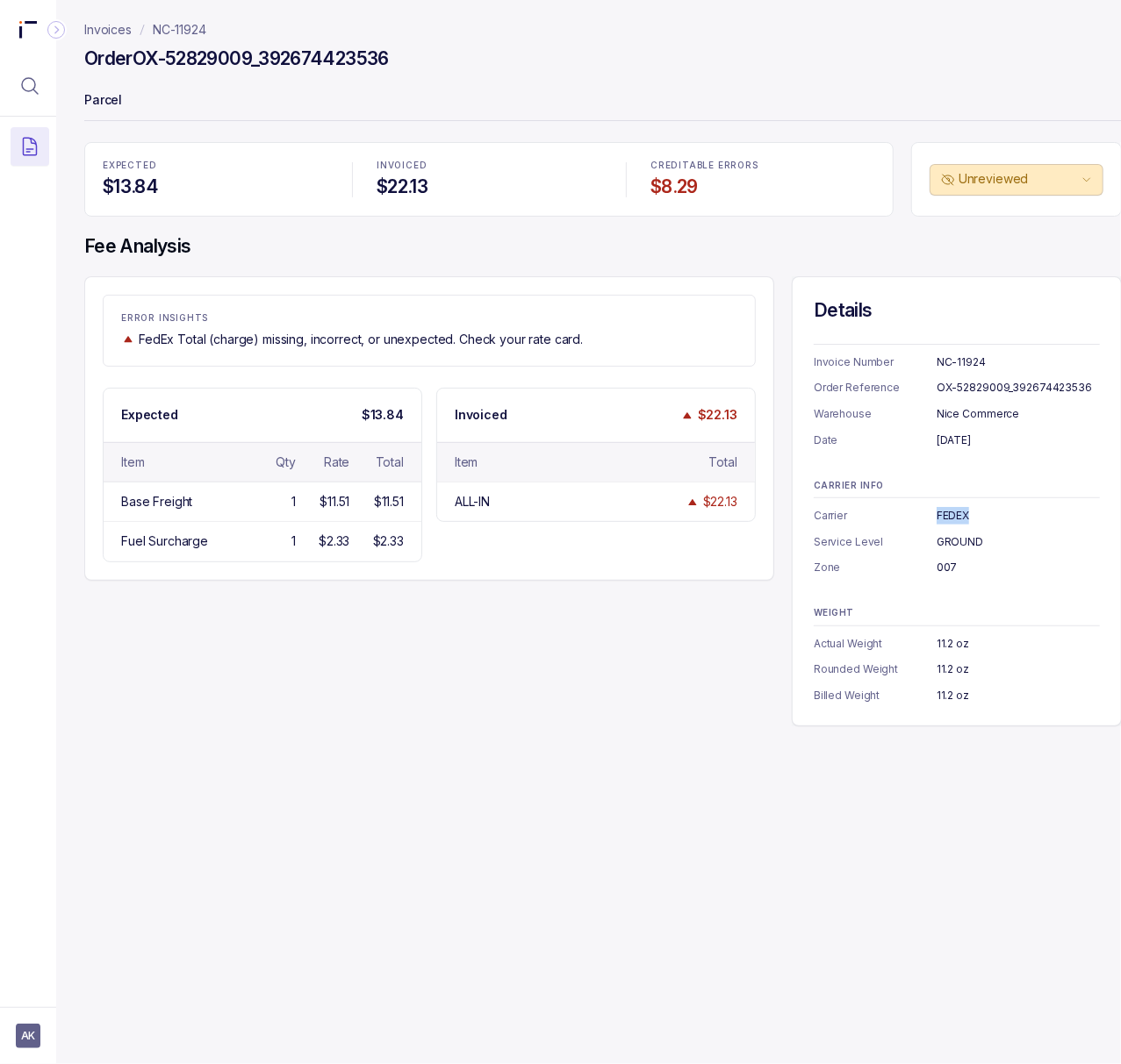
click at [952, 541] on div "GROUND" at bounding box center [1018, 542] width 163 height 18
click at [943, 562] on div "007" at bounding box center [1018, 568] width 163 height 18
click at [955, 692] on div "11.2 oz" at bounding box center [1018, 696] width 163 height 18
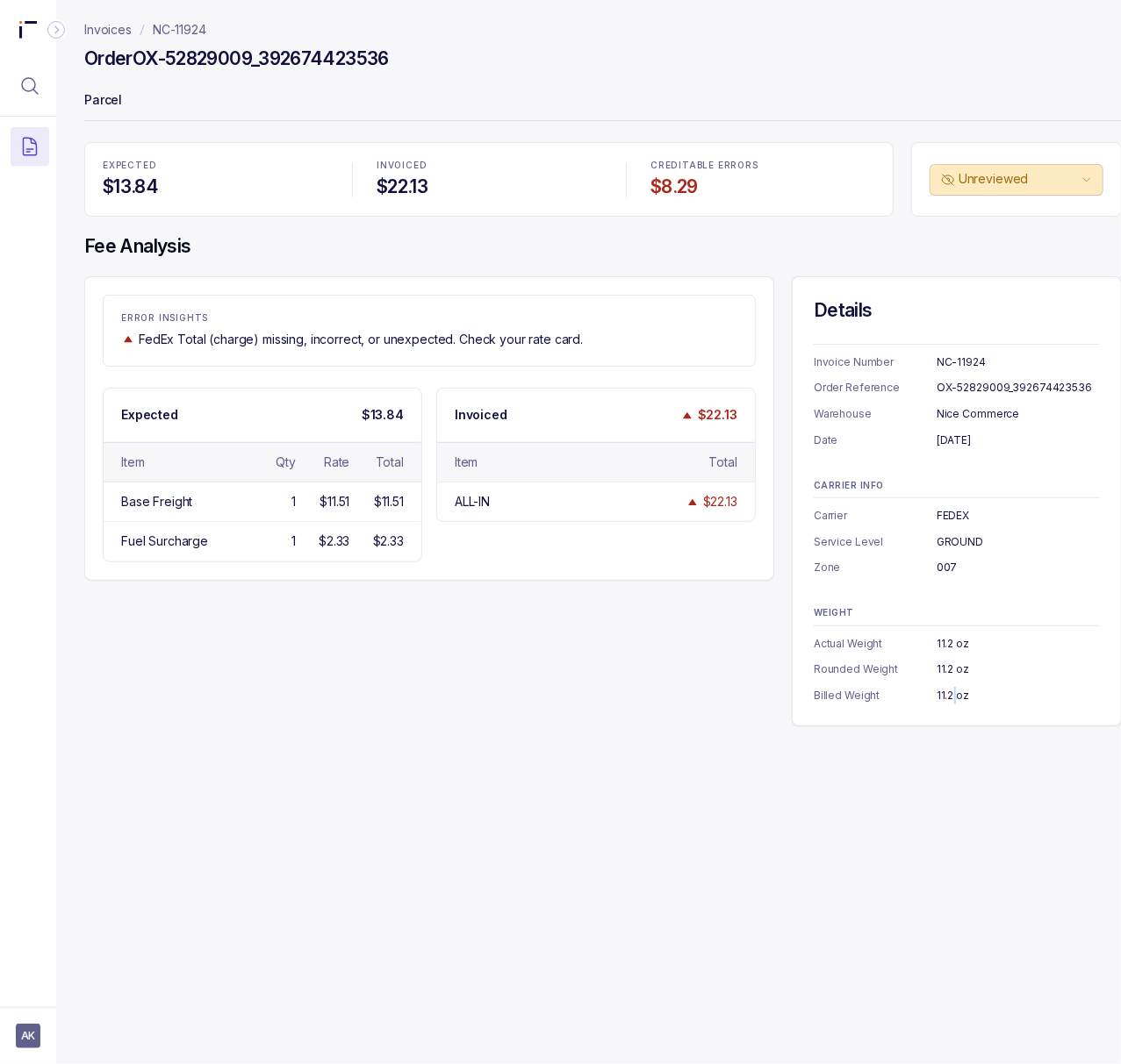
click at [955, 692] on div "11.2 oz" at bounding box center [1018, 696] width 163 height 18
click at [187, 29] on p "NC-11924" at bounding box center [180, 30] width 54 height 18
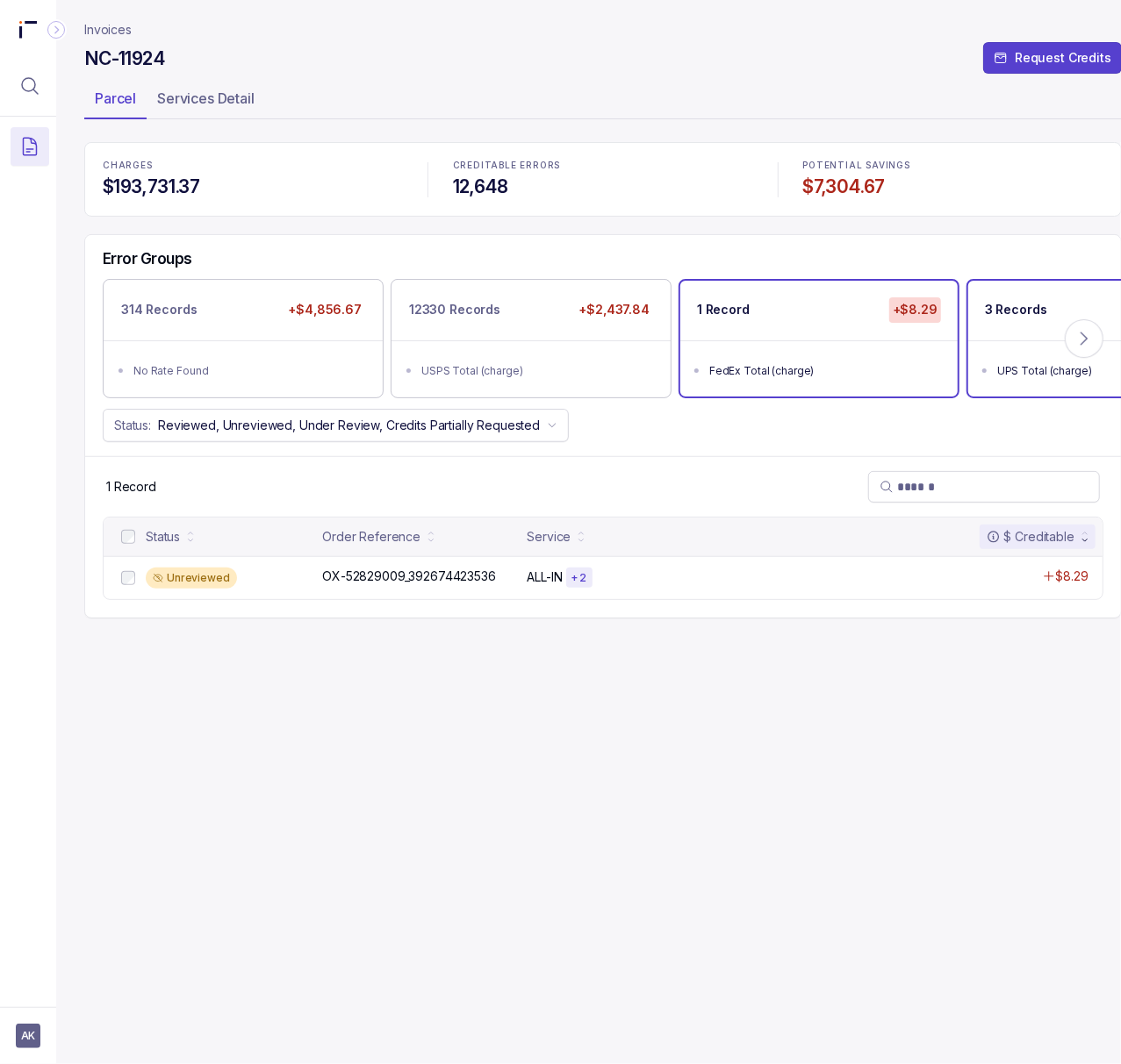
click at [990, 368] on ul "UPS Total (charge)" at bounding box center [1106, 368] width 277 height 57
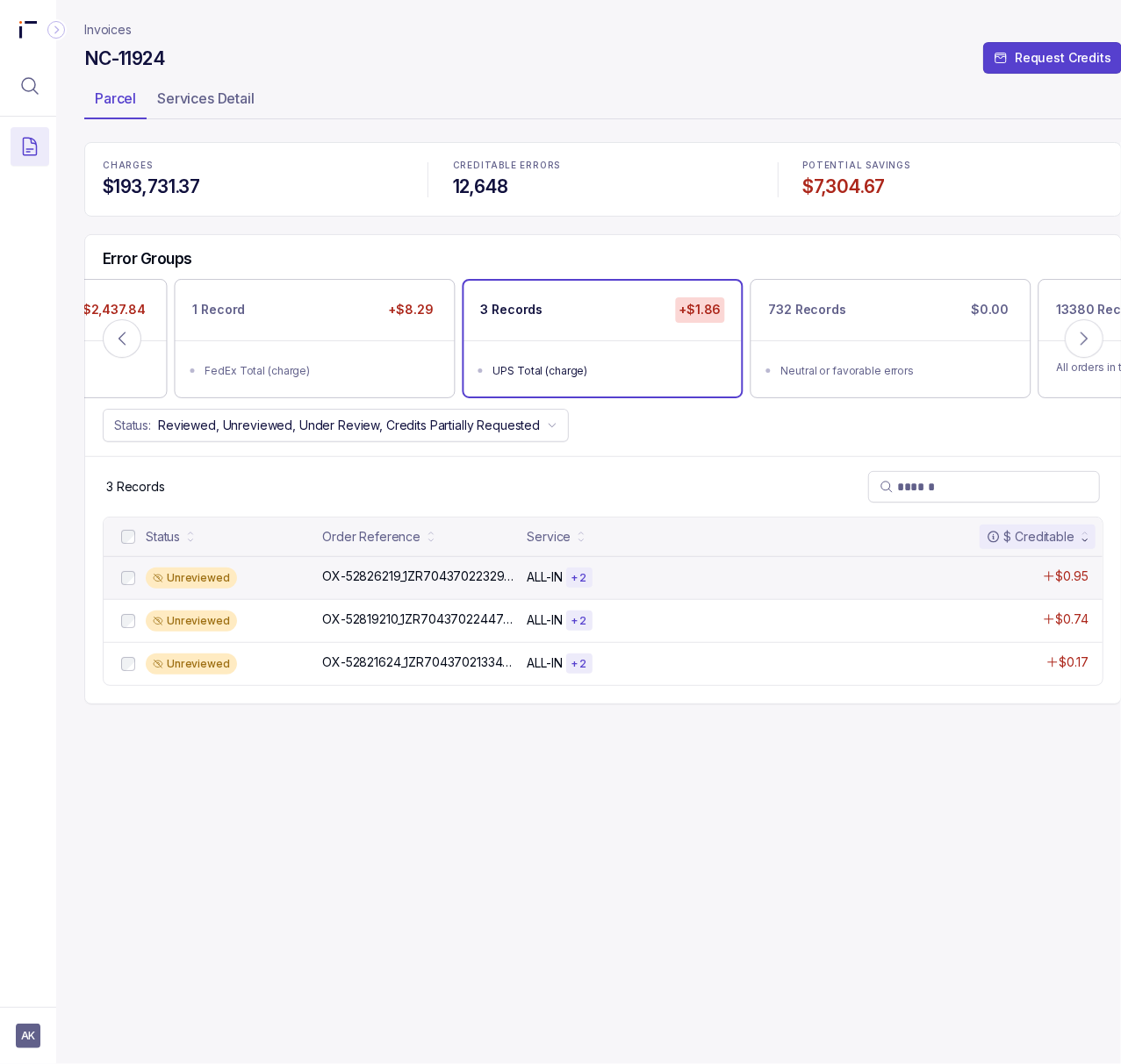
click at [414, 590] on div "Unreviewed OX-52826219_1ZR704370223293749 OX-52826219_1ZR704370223293749 ALL-IN…" at bounding box center [603, 578] width 999 height 43
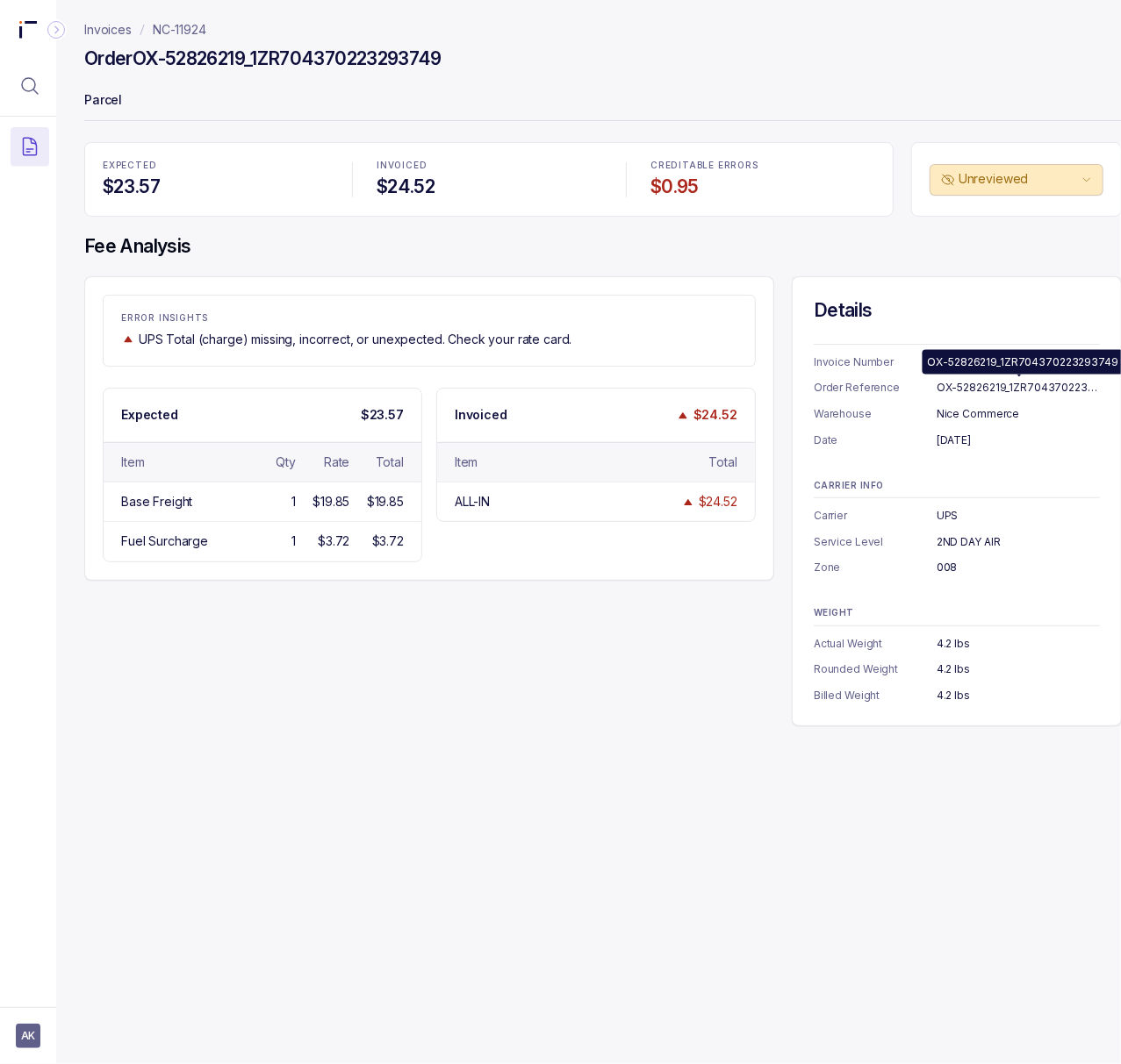
click at [990, 387] on div "OX-52826219_1ZR704370223293749" at bounding box center [1018, 388] width 163 height 18
click at [973, 437] on div "[DATE]" at bounding box center [1018, 440] width 163 height 18
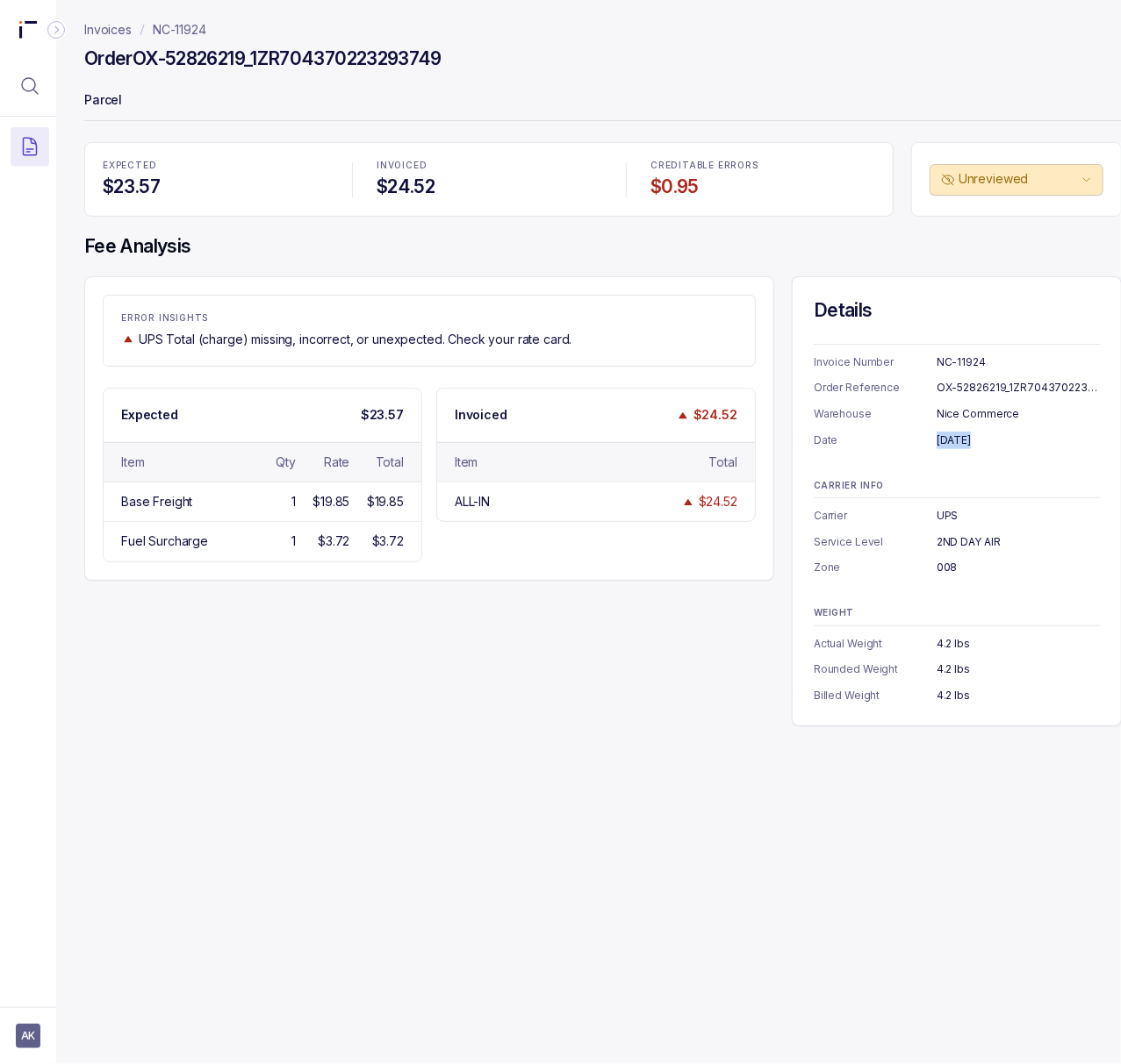
click at [973, 437] on div "[DATE]" at bounding box center [1018, 440] width 163 height 18
click at [949, 518] on div "UPS" at bounding box center [1018, 516] width 163 height 18
click at [966, 538] on div "2ND DAY AIR" at bounding box center [1018, 542] width 163 height 18
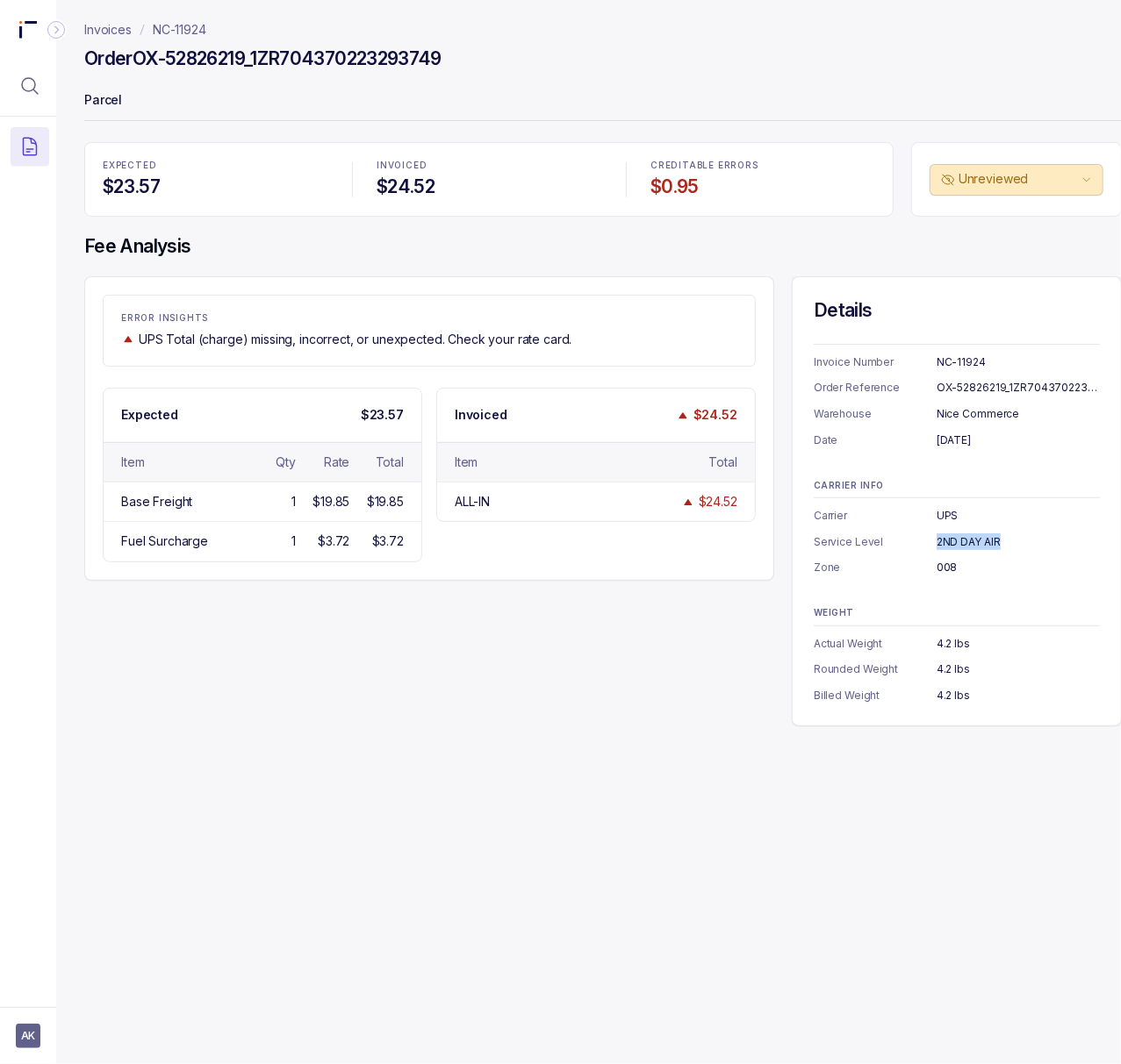
click at [966, 538] on div "2ND DAY AIR" at bounding box center [1018, 542] width 163 height 18
click at [938, 570] on div "008" at bounding box center [1018, 568] width 163 height 18
click at [938, 570] on div "008" at bounding box center [1018, 568] width 163 height 18
click at [950, 700] on div "4.2 lbs" at bounding box center [1018, 696] width 163 height 18
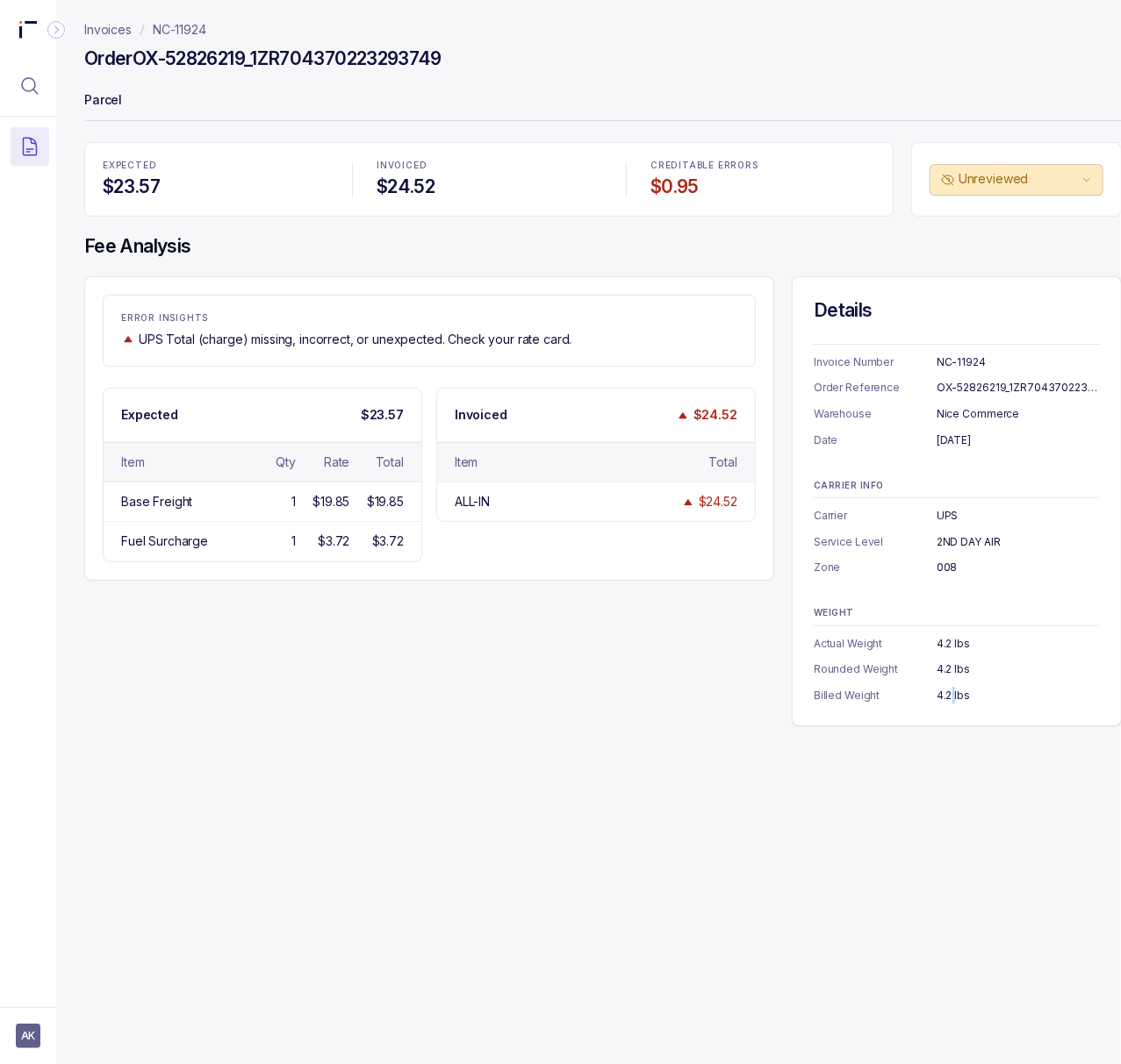
click at [950, 700] on div "4.2 lbs" at bounding box center [1018, 696] width 163 height 18
click at [183, 33] on p "NC-11924" at bounding box center [180, 30] width 54 height 18
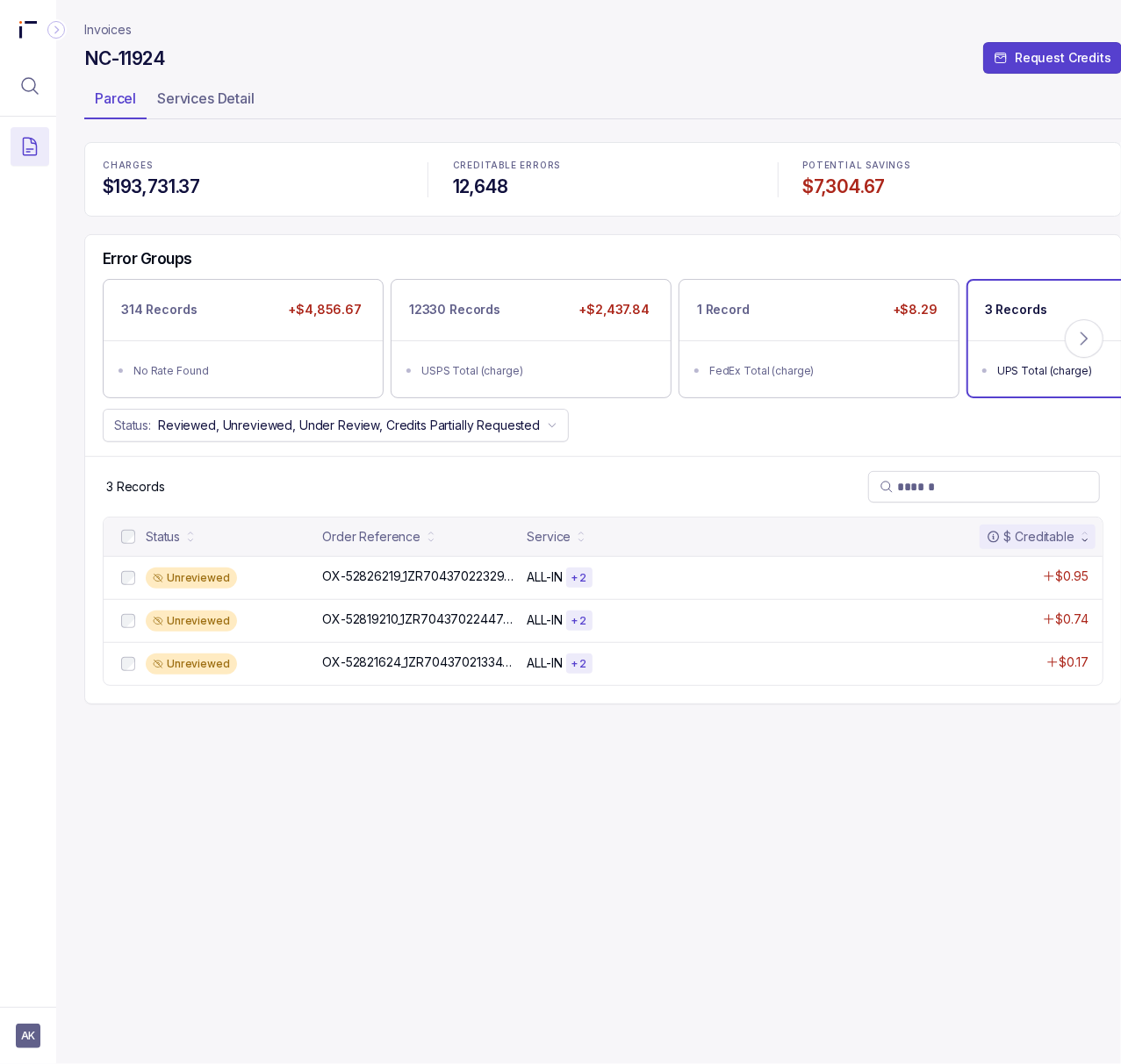
click at [89, 35] on p "Invoices" at bounding box center [108, 30] width 47 height 18
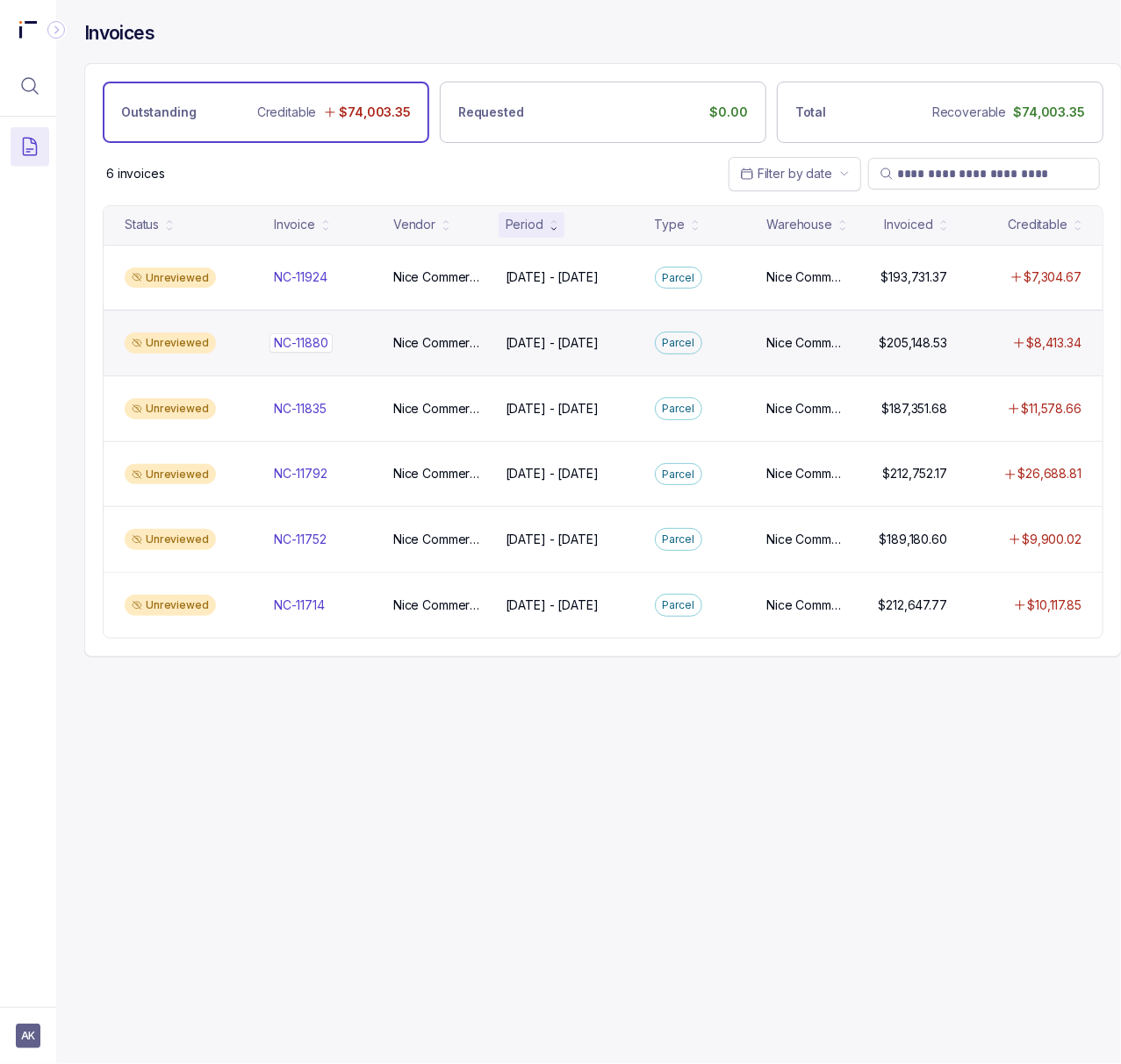
click at [305, 341] on p "NC-11880" at bounding box center [301, 342] width 63 height 19
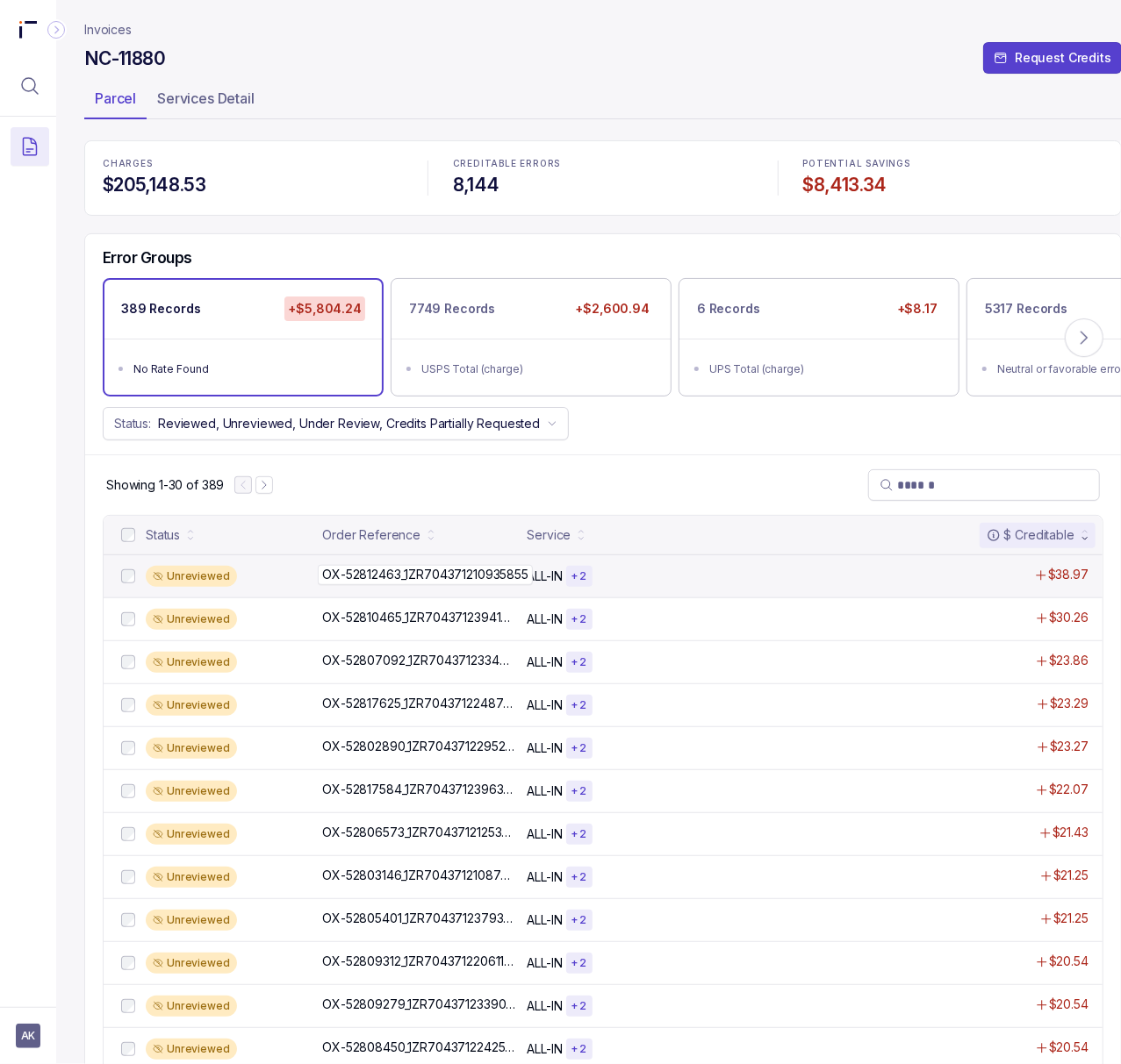
click at [366, 573] on p "OX-52812463_1ZR704371210935855" at bounding box center [425, 574] width 215 height 19
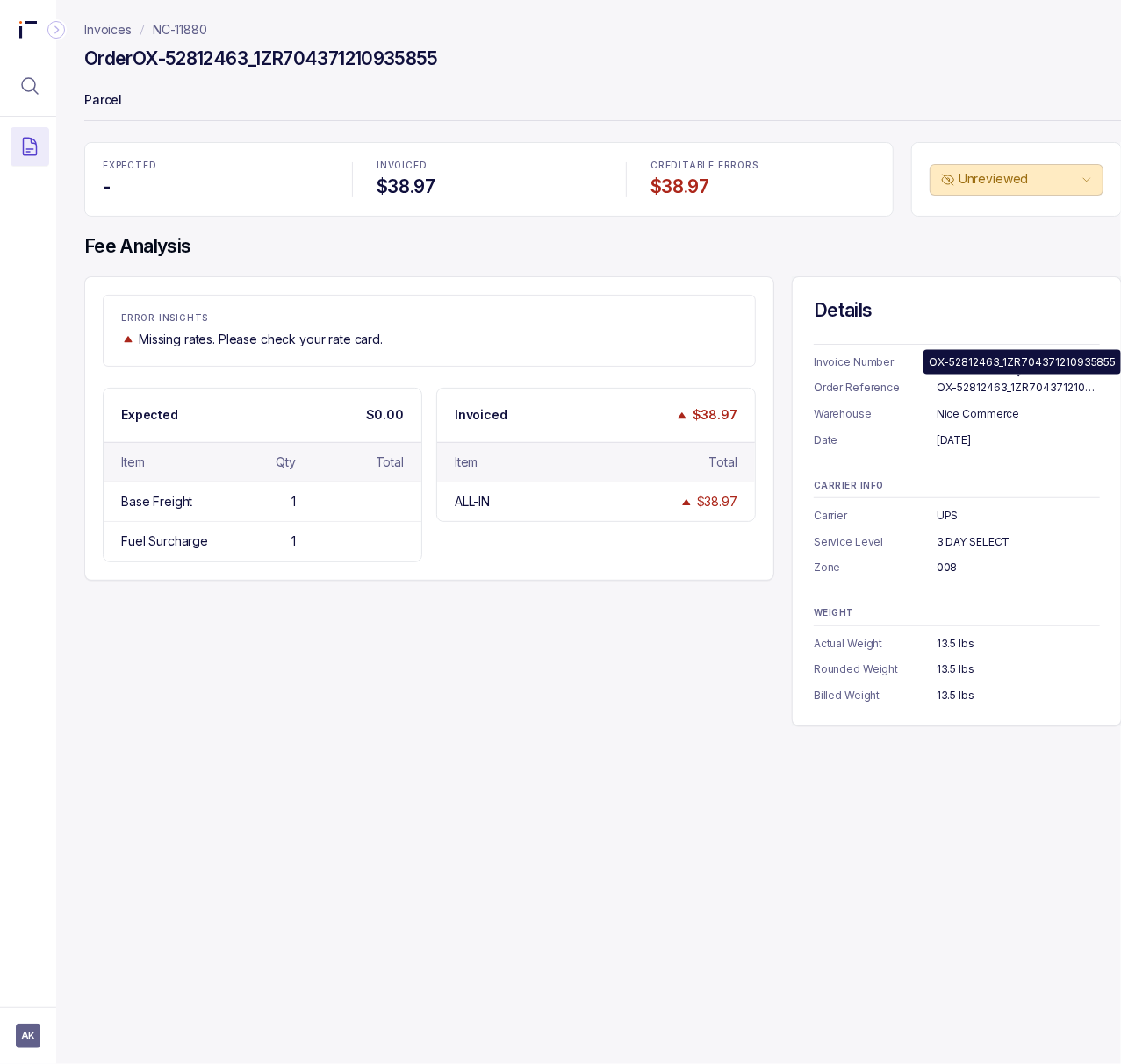
click at [962, 391] on div "OX-52812463_1ZR704371210935855" at bounding box center [1018, 388] width 163 height 18
click at [970, 358] on div "NC-11880" at bounding box center [1018, 362] width 163 height 18
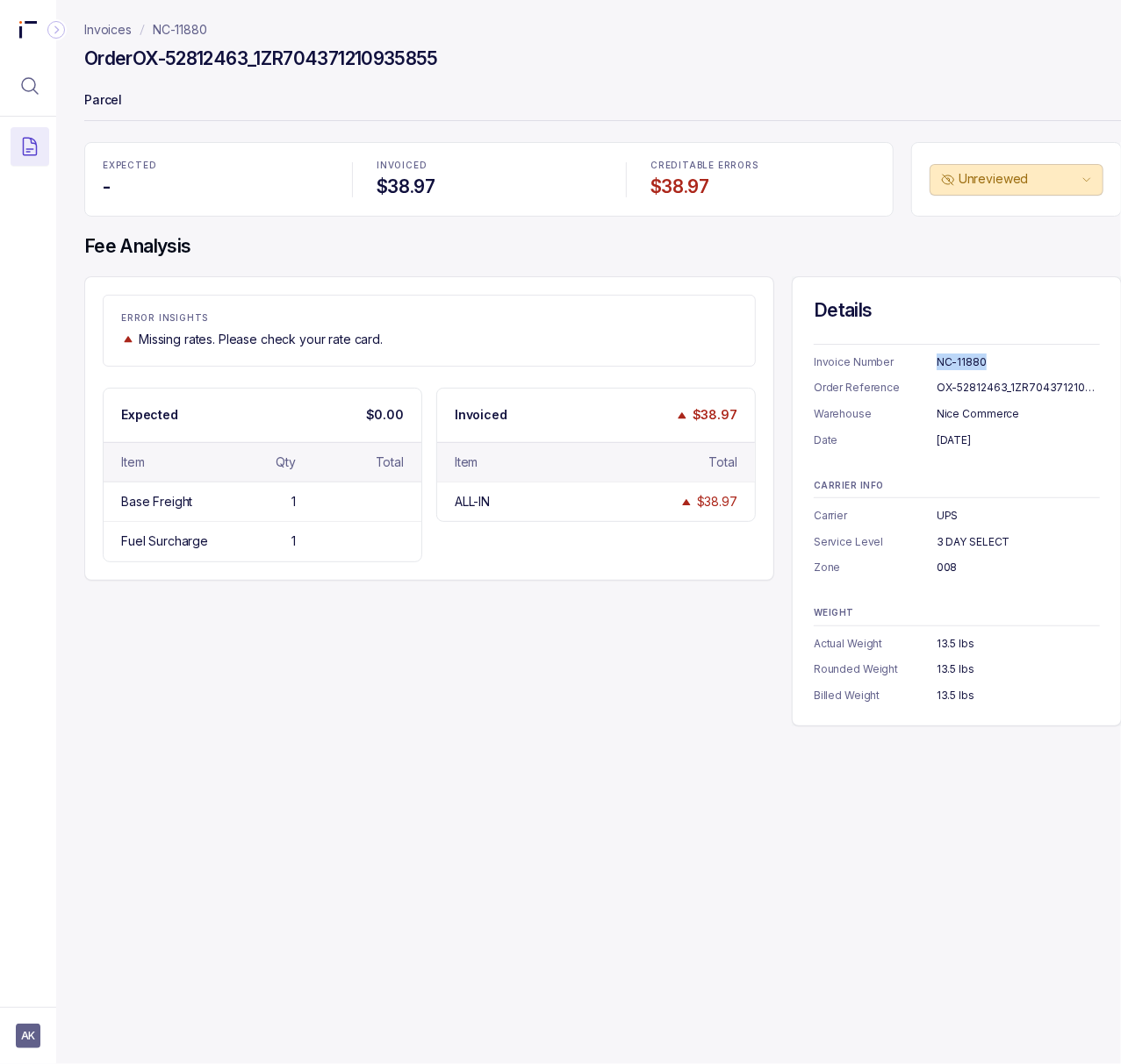
click at [970, 358] on div "NC-11880" at bounding box center [1018, 362] width 163 height 18
click at [951, 435] on div "[DATE]" at bounding box center [1018, 440] width 163 height 18
click at [948, 513] on div "UPS" at bounding box center [1018, 516] width 163 height 18
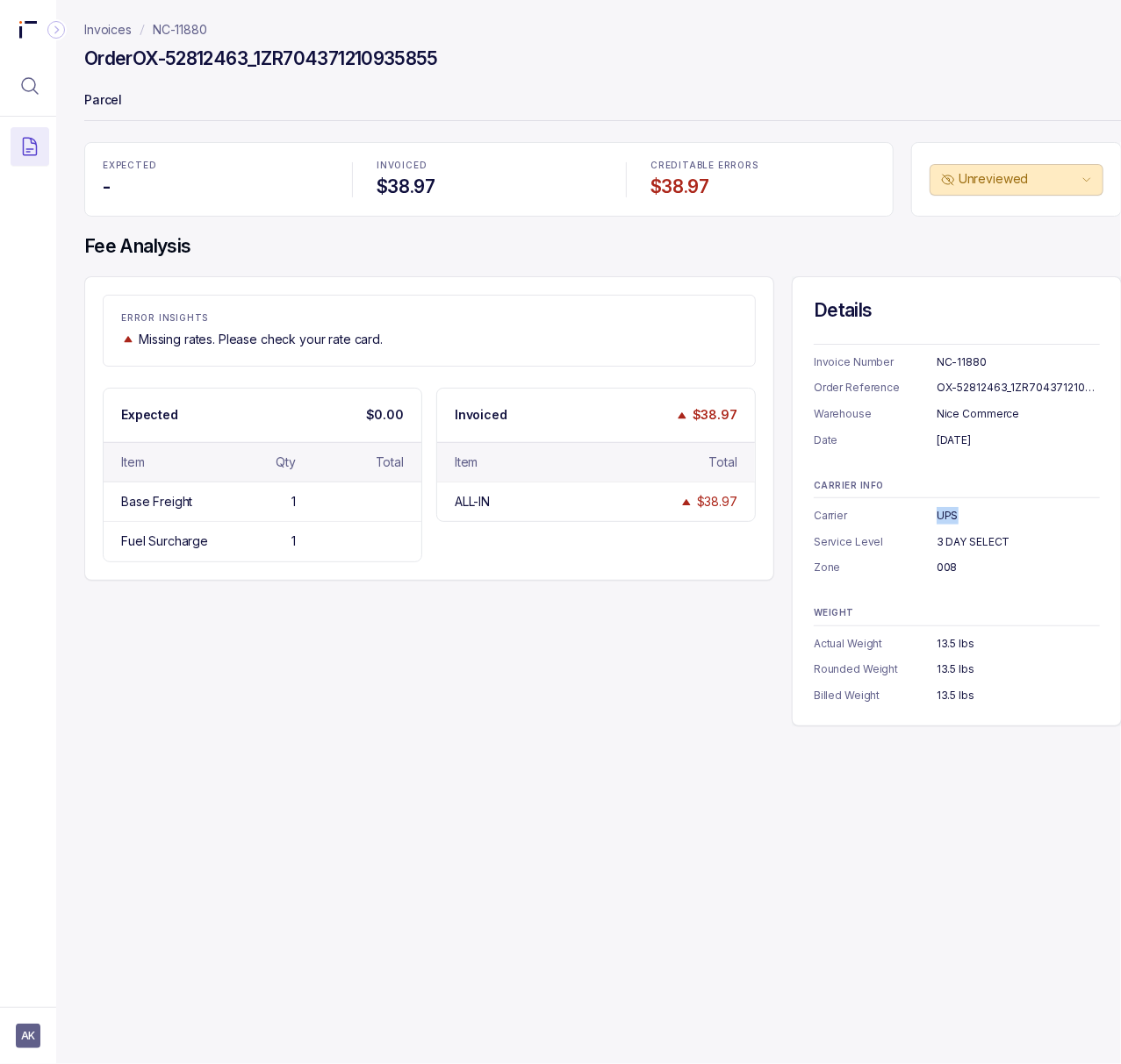
click at [948, 513] on div "UPS" at bounding box center [1018, 516] width 163 height 18
click at [977, 534] on div "3 DAY SELECT" at bounding box center [1018, 542] width 163 height 18
click at [950, 573] on div "008" at bounding box center [1018, 568] width 163 height 18
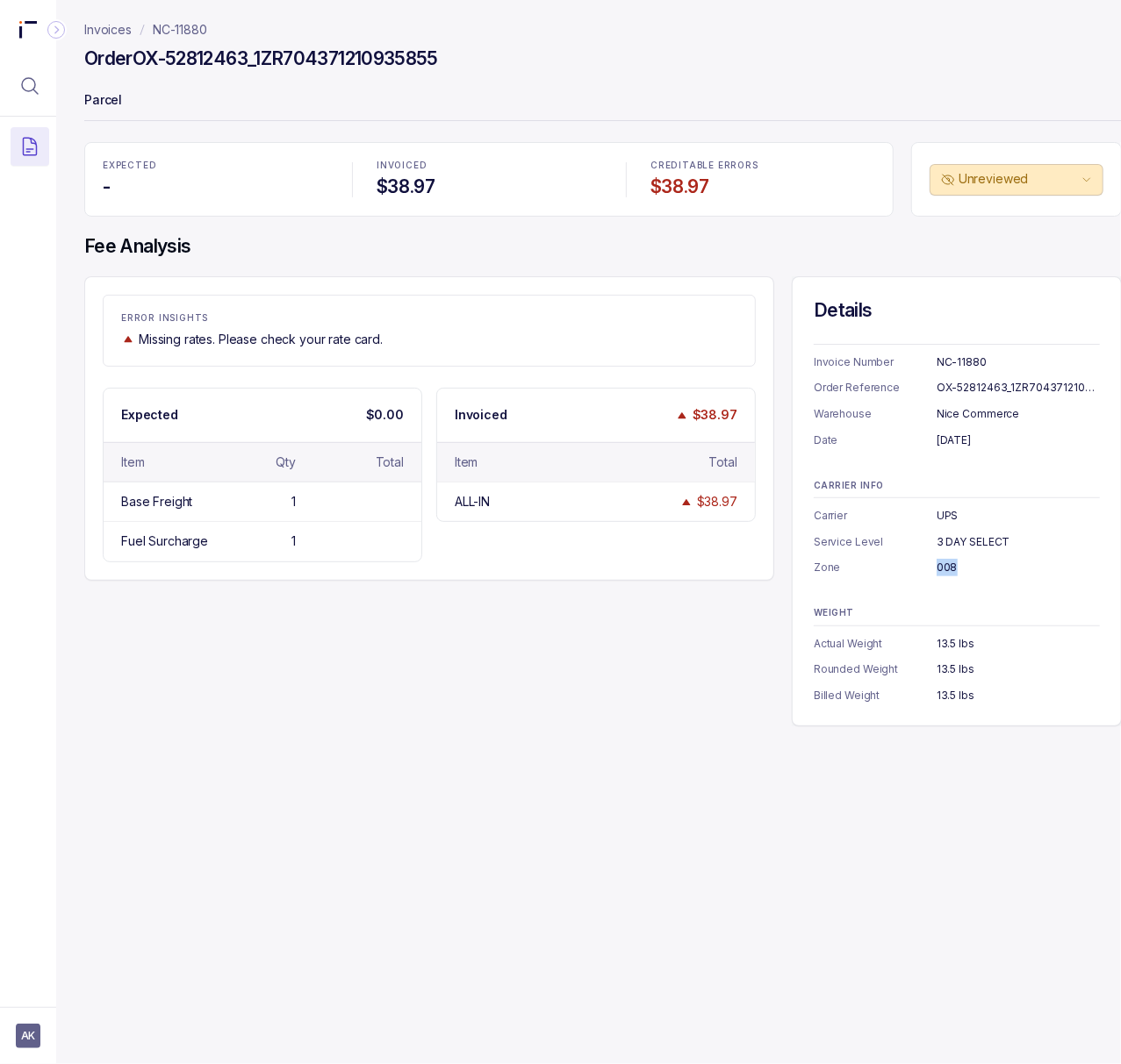
click at [950, 573] on div "008" at bounding box center [1018, 568] width 163 height 18
click at [959, 693] on div "13.5 lbs" at bounding box center [1018, 696] width 163 height 18
